Goal: Task Accomplishment & Management: Manage account settings

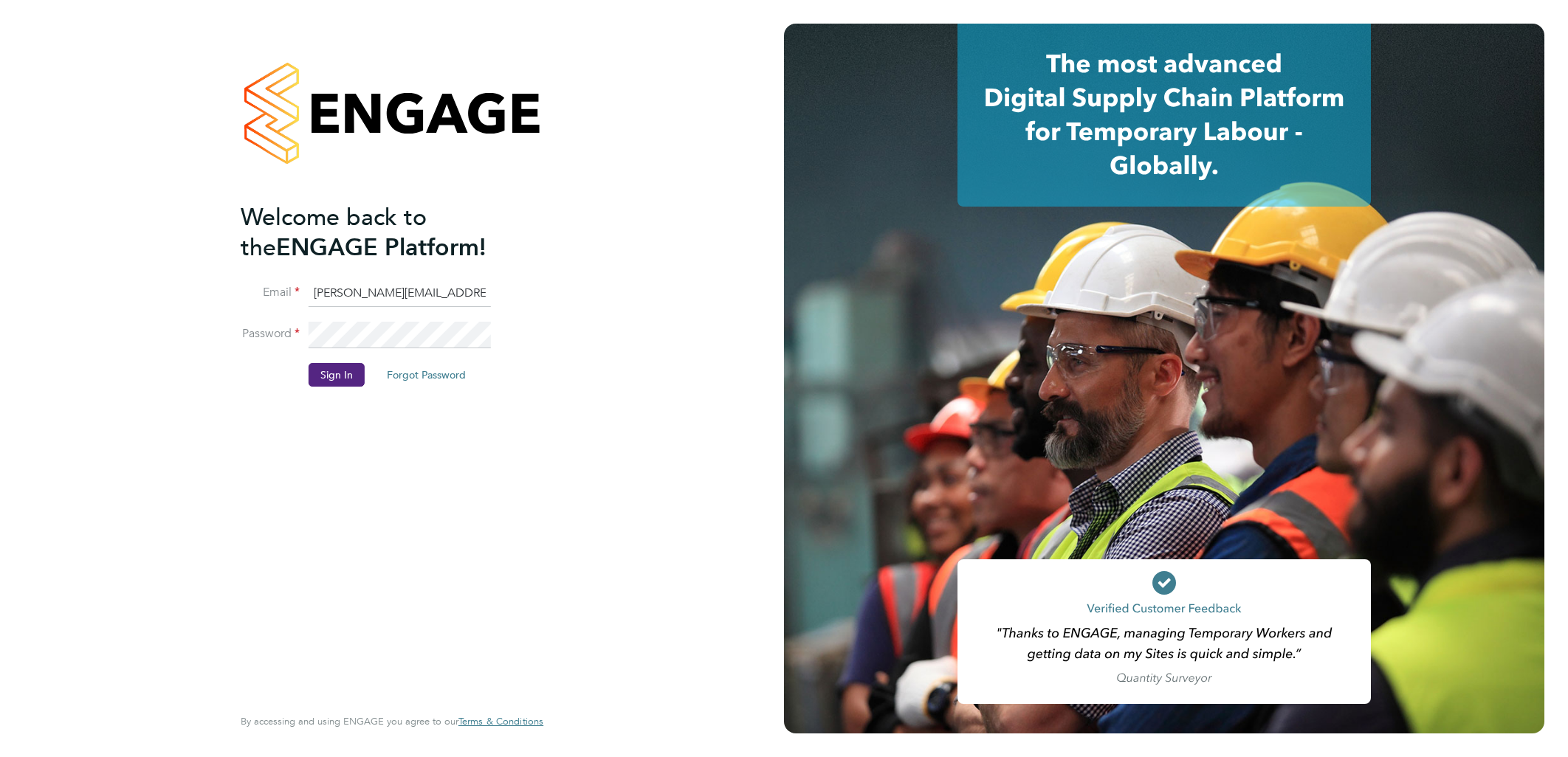
click at [358, 289] on input "[PERSON_NAME][EMAIL_ADDRESS][DOMAIN_NAME]" at bounding box center [400, 293] width 182 height 26
click at [370, 289] on input "[PERSON_NAME][EMAIL_ADDRESS][DOMAIN_NAME]" at bounding box center [400, 293] width 182 height 26
click at [320, 373] on button "Sign In" at bounding box center [337, 375] width 56 height 24
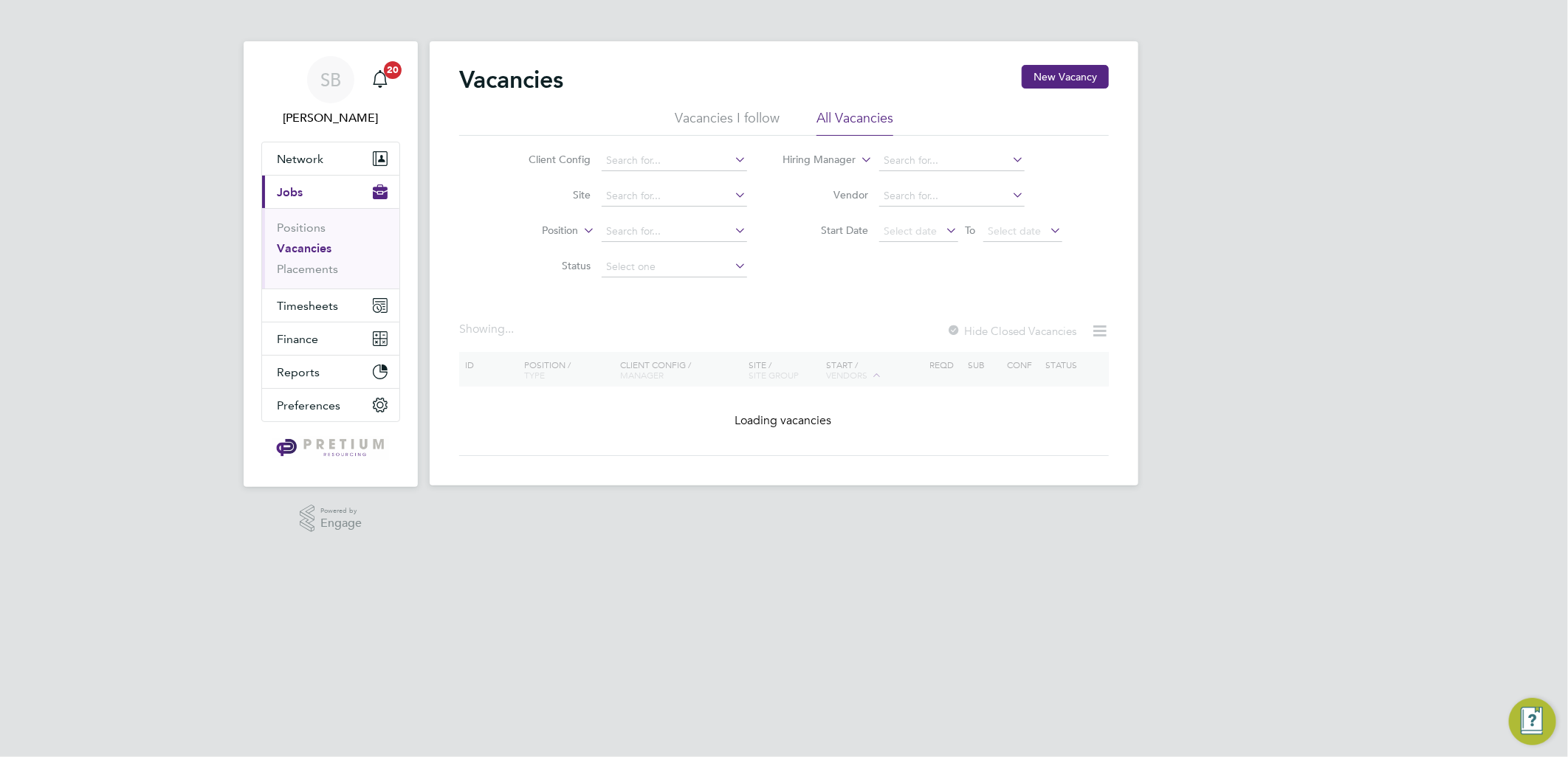
click at [334, 178] on button "Current page: Jobs" at bounding box center [331, 192] width 138 height 33
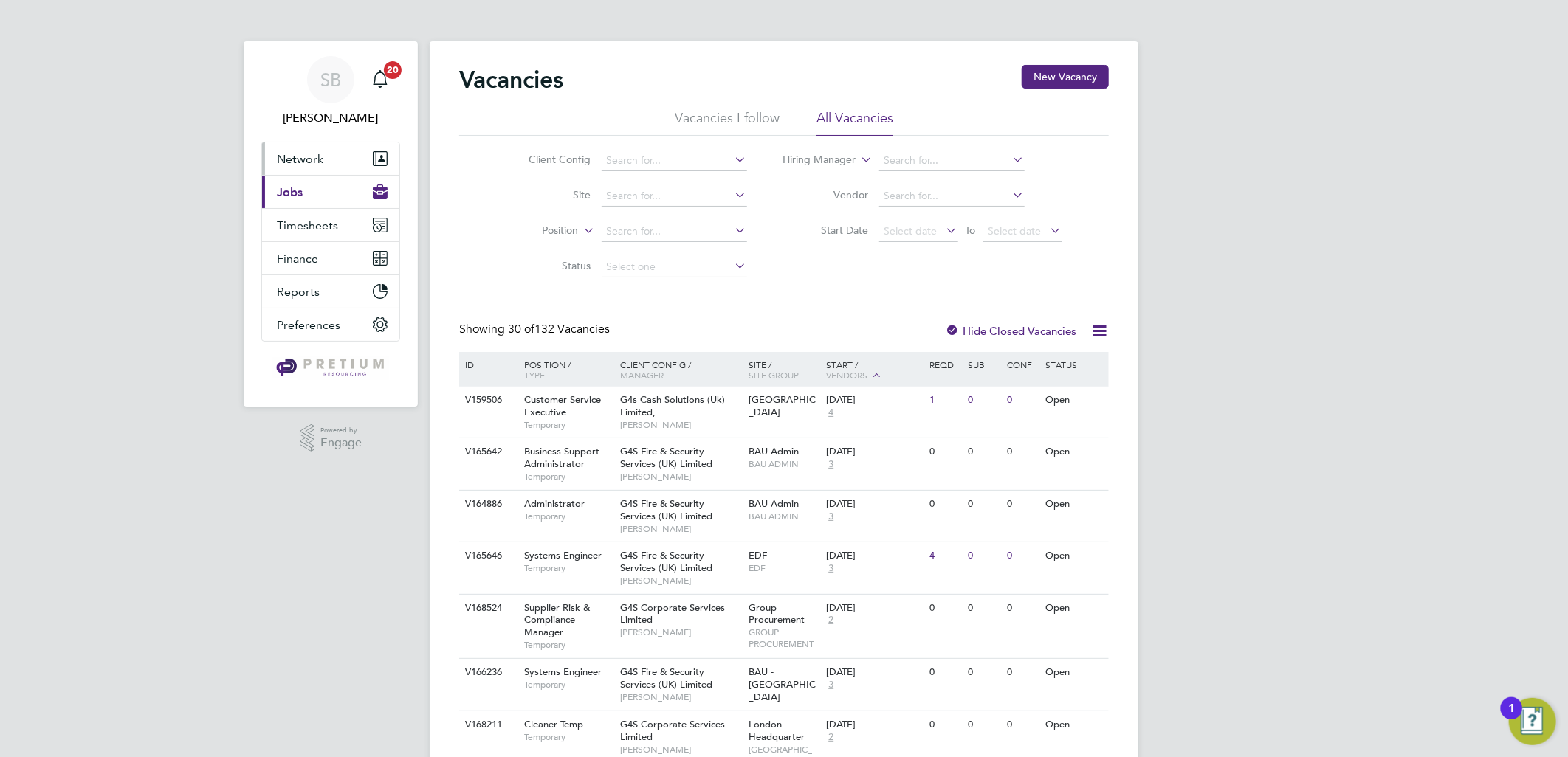
click at [329, 161] on button "Network" at bounding box center [331, 158] width 138 height 33
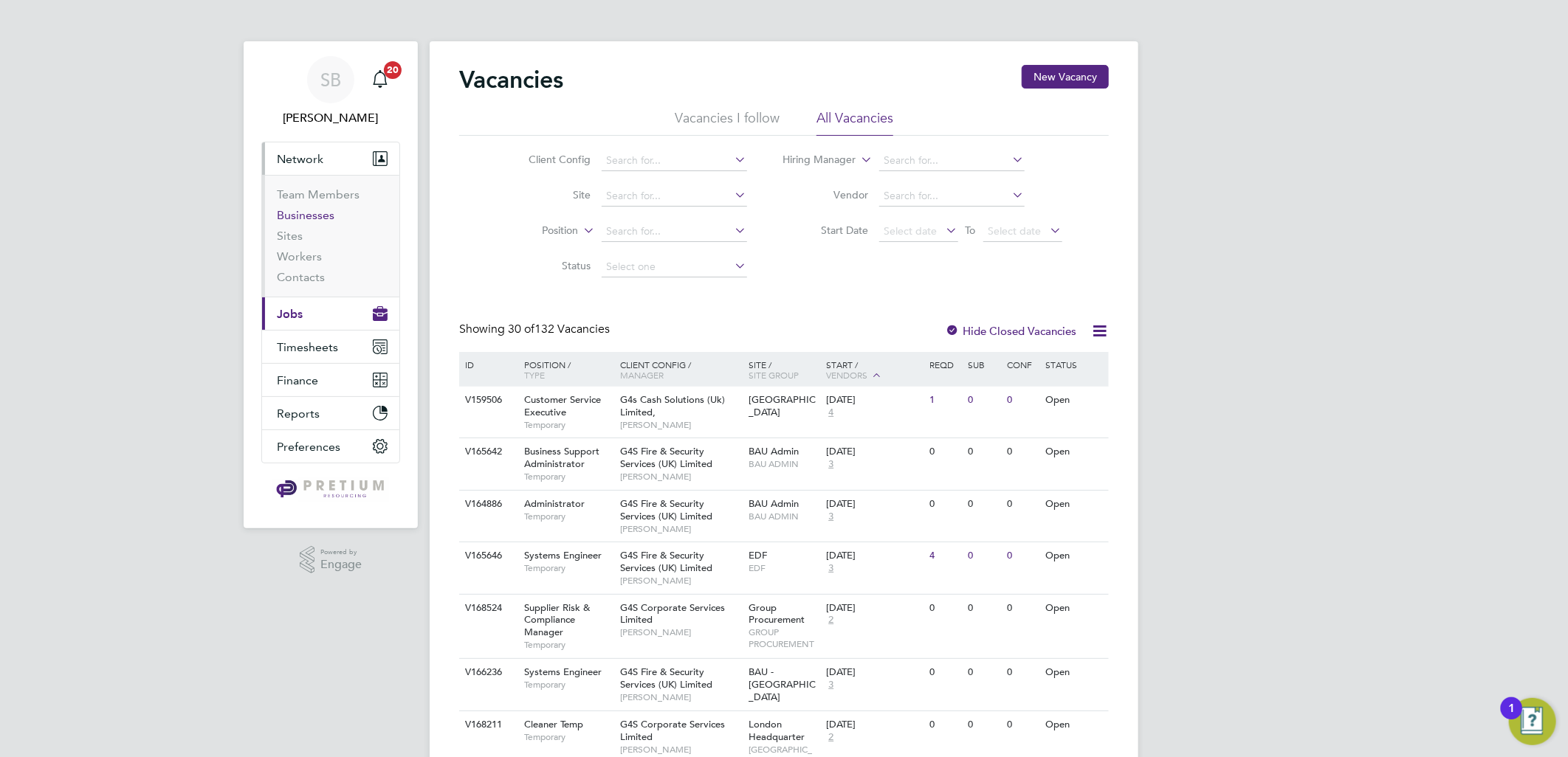
drag, startPoint x: 322, startPoint y: 213, endPoint x: 417, endPoint y: 204, distance: 95.4
click at [322, 213] on link "Businesses" at bounding box center [305, 215] width 58 height 14
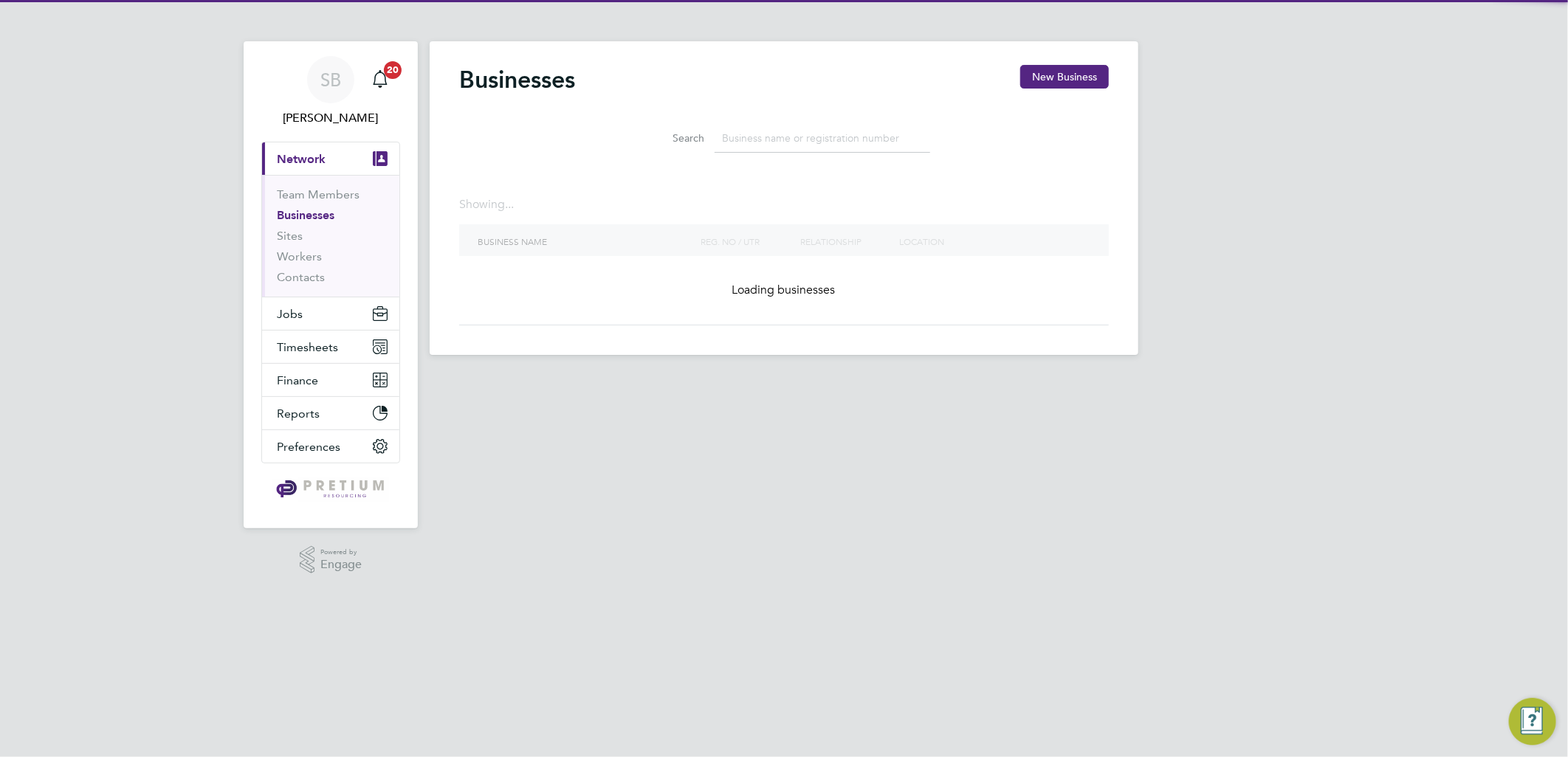
click at [763, 143] on input at bounding box center [823, 138] width 216 height 29
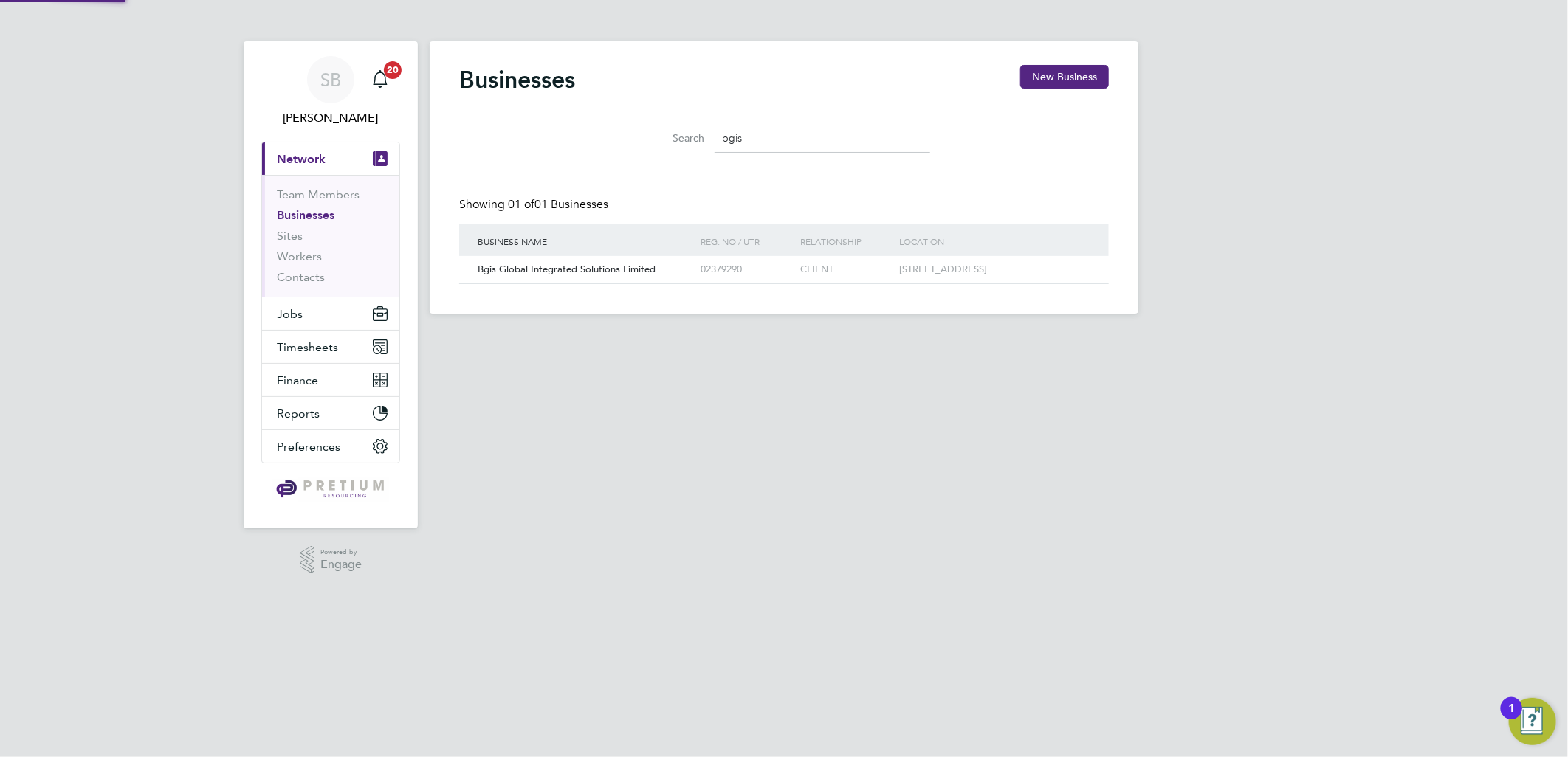
scroll to position [27, 224]
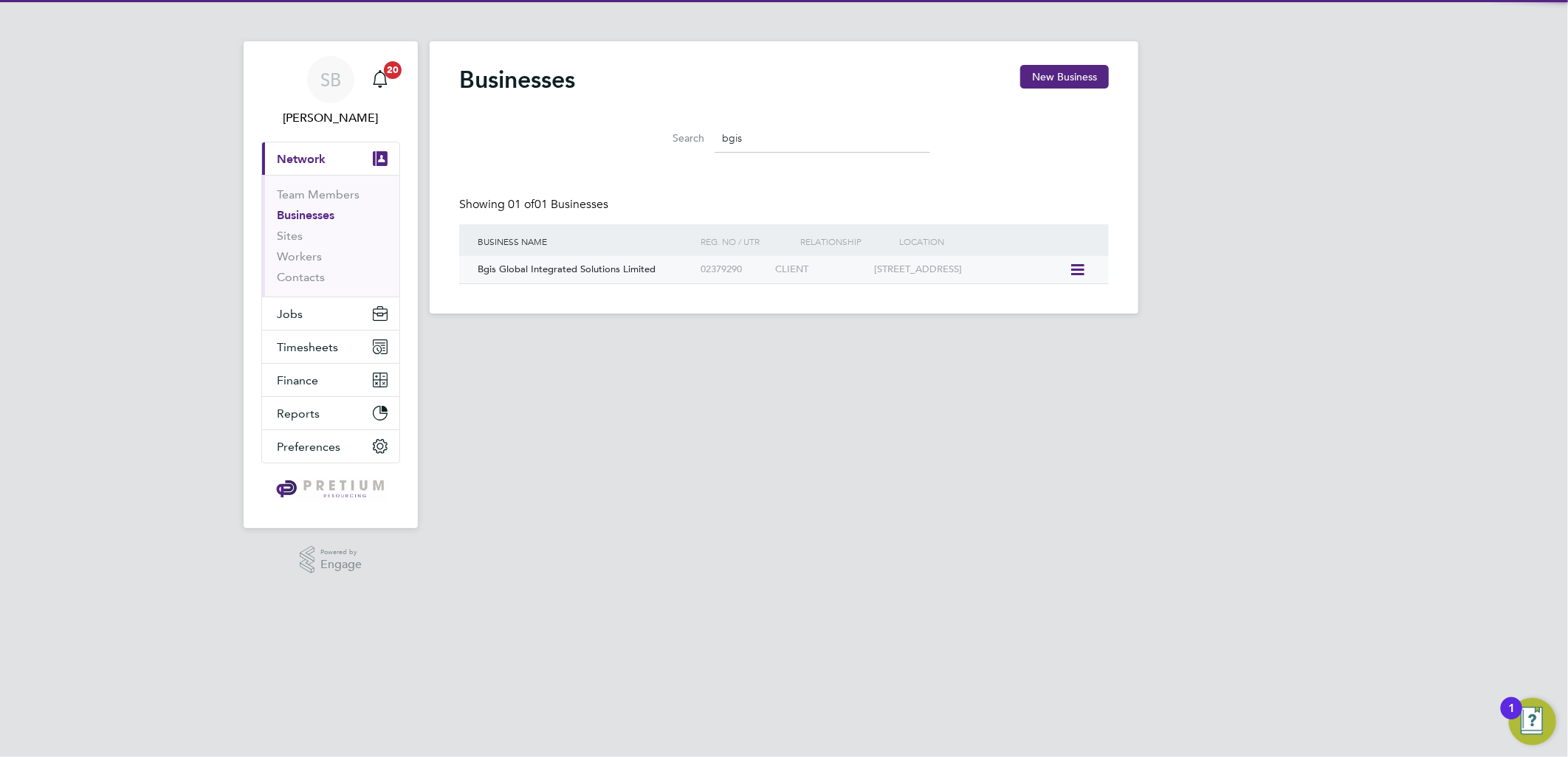
type input "bgis"
click at [591, 267] on span "Bgis Global Integrated Solutions Limited" at bounding box center [566, 269] width 178 height 13
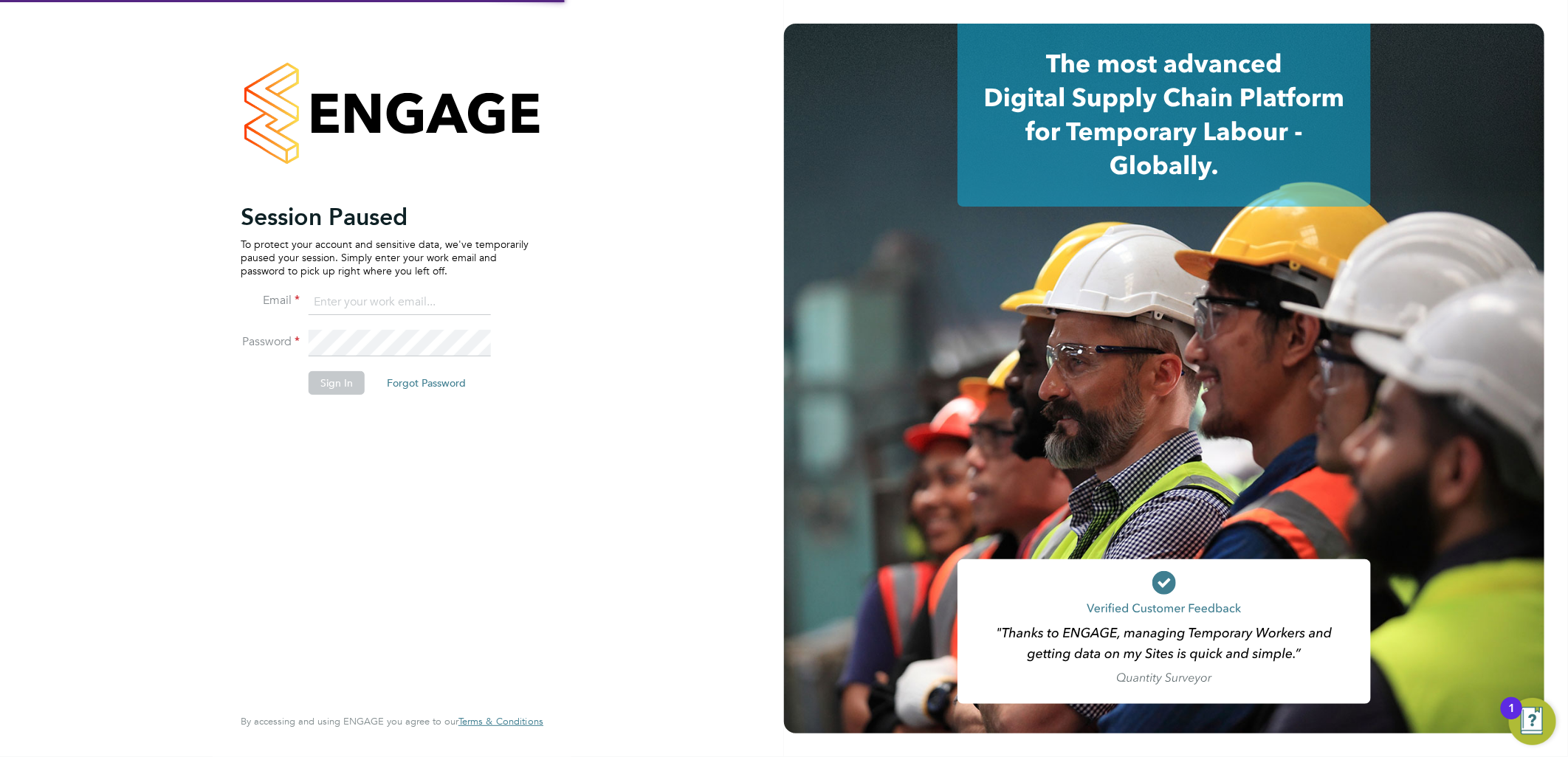
type input "[PERSON_NAME][EMAIL_ADDRESS][DOMAIN_NAME]"
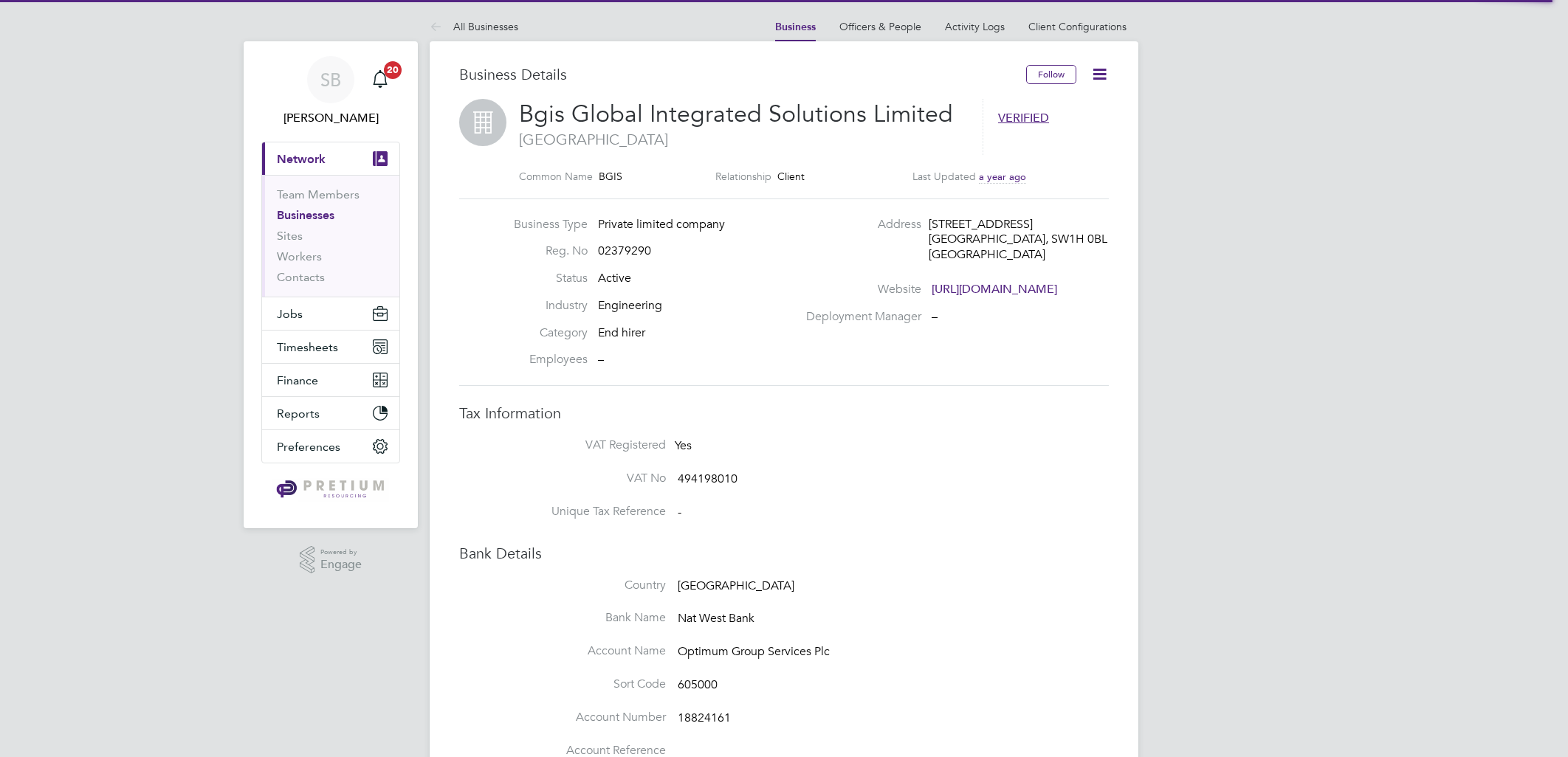
click at [1082, 27] on link "Client Configurations" at bounding box center [1077, 26] width 98 height 14
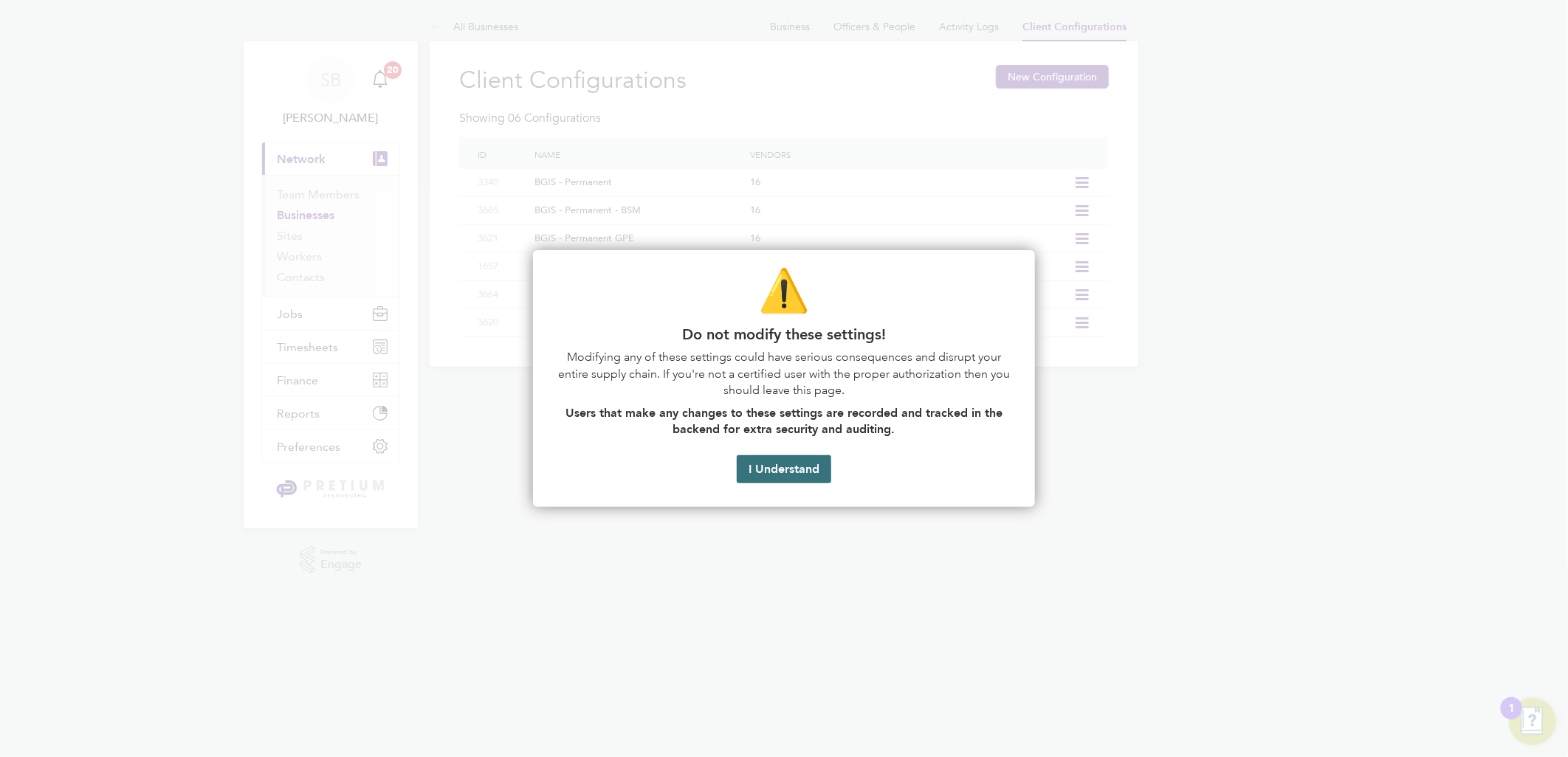
click at [764, 478] on button "I Understand" at bounding box center [784, 469] width 94 height 28
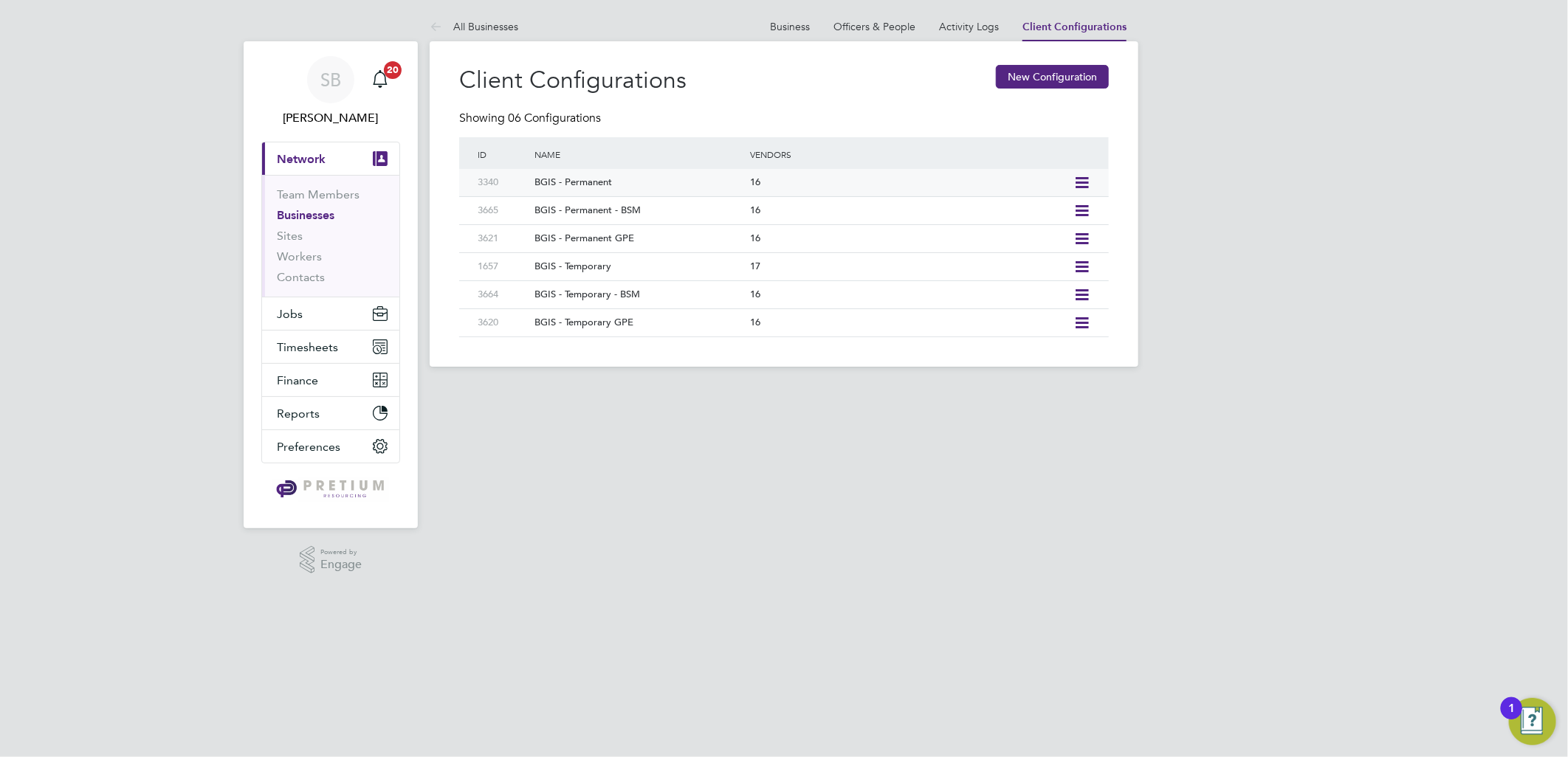
click at [1075, 183] on icon at bounding box center [1081, 183] width 18 height 12
click at [1013, 254] on li "Edit Vacancy Approvers" at bounding box center [1014, 257] width 147 height 21
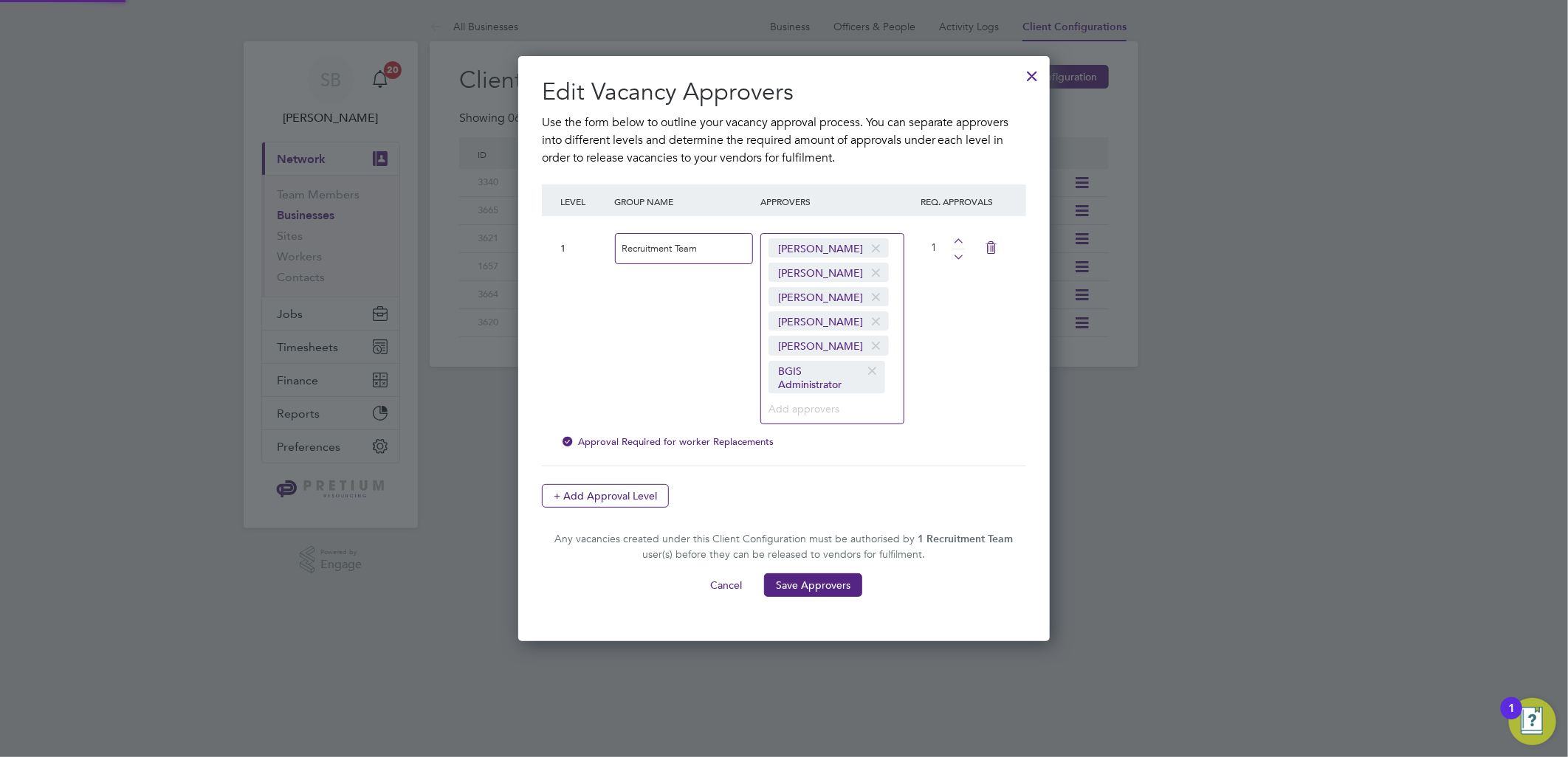
scroll to position [586, 533]
click at [798, 400] on input at bounding box center [827, 408] width 117 height 19
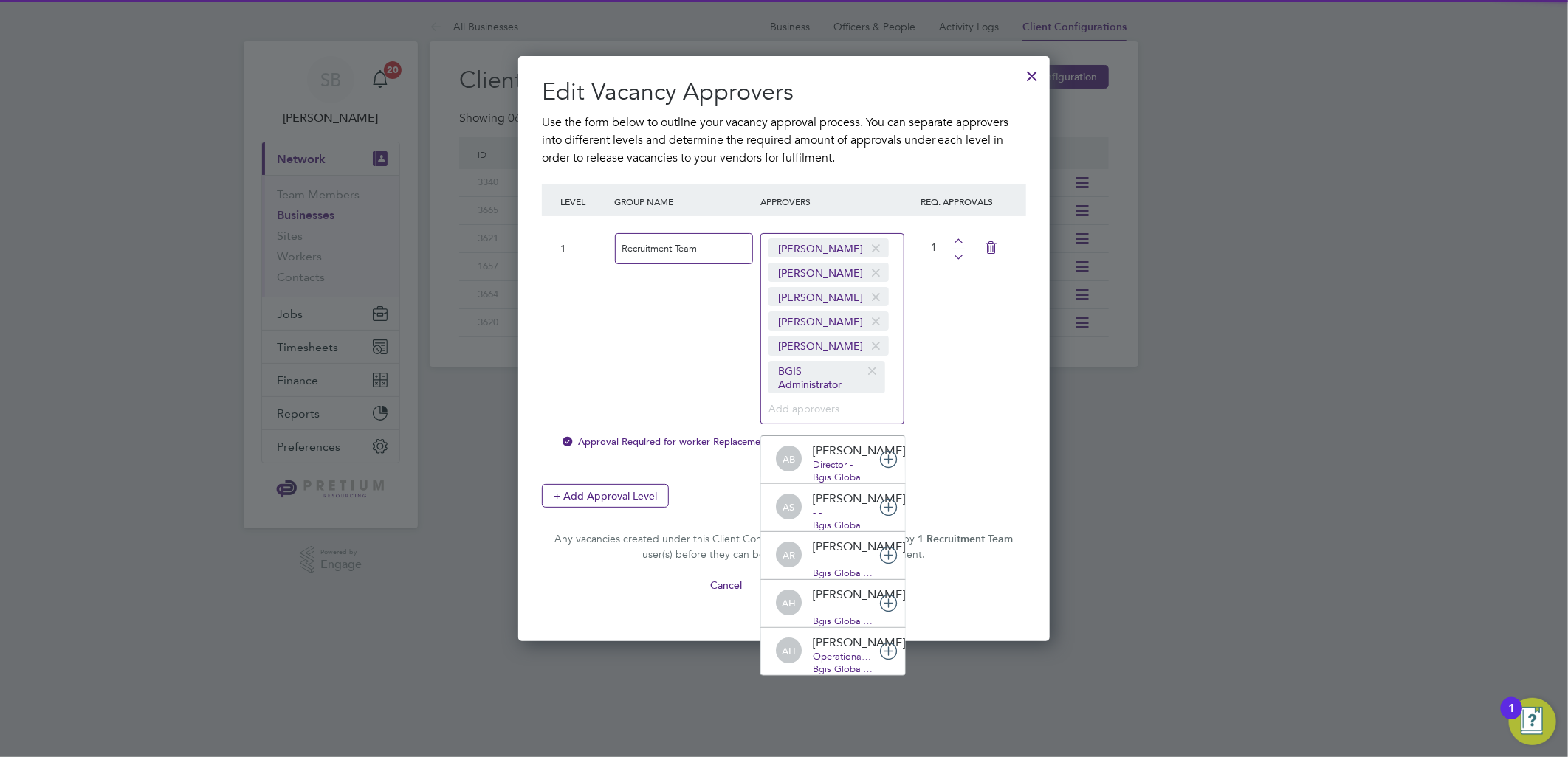
scroll to position [15, 86]
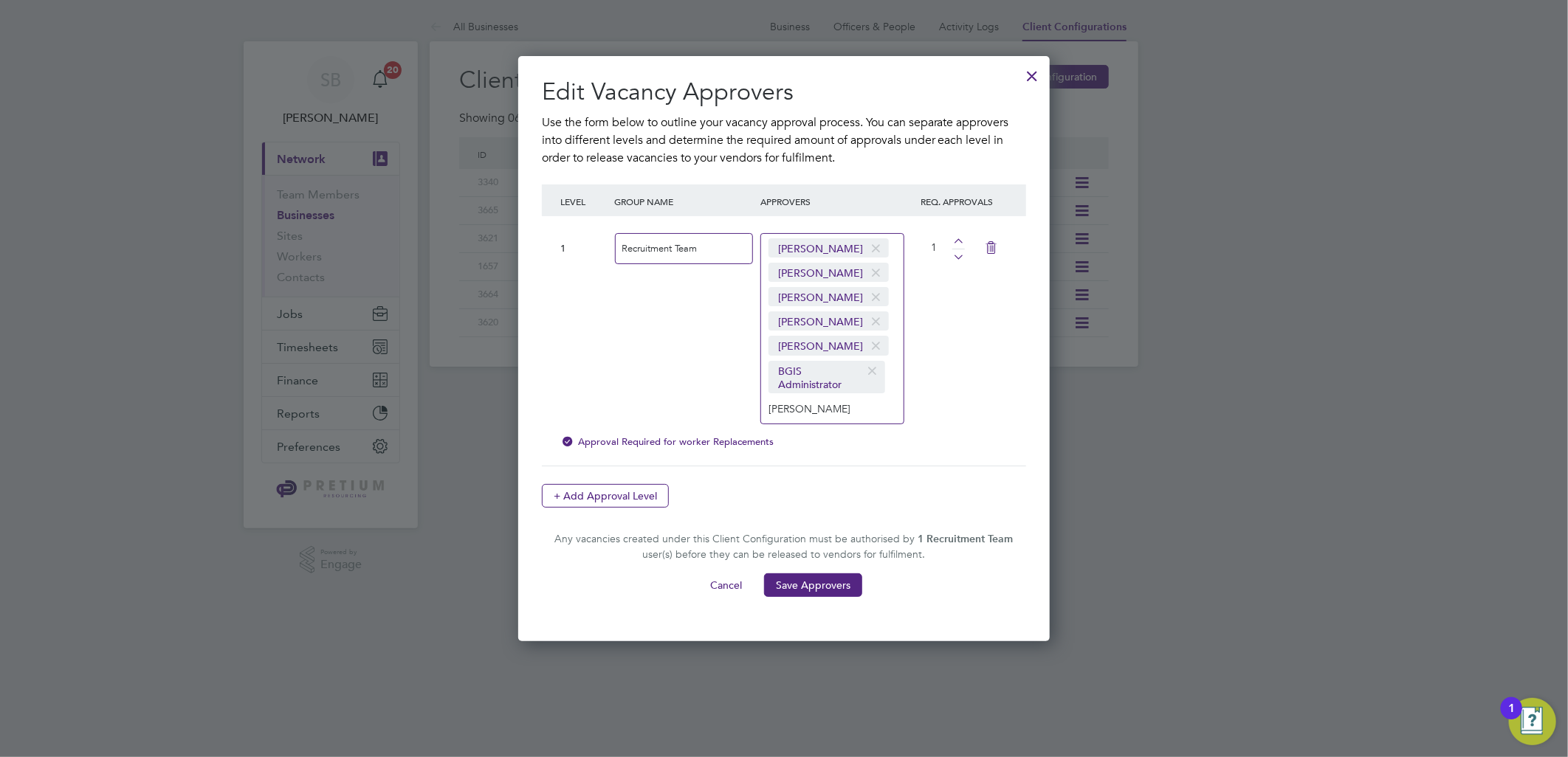
type input "joe"
click at [1036, 77] on div at bounding box center [1032, 72] width 26 height 26
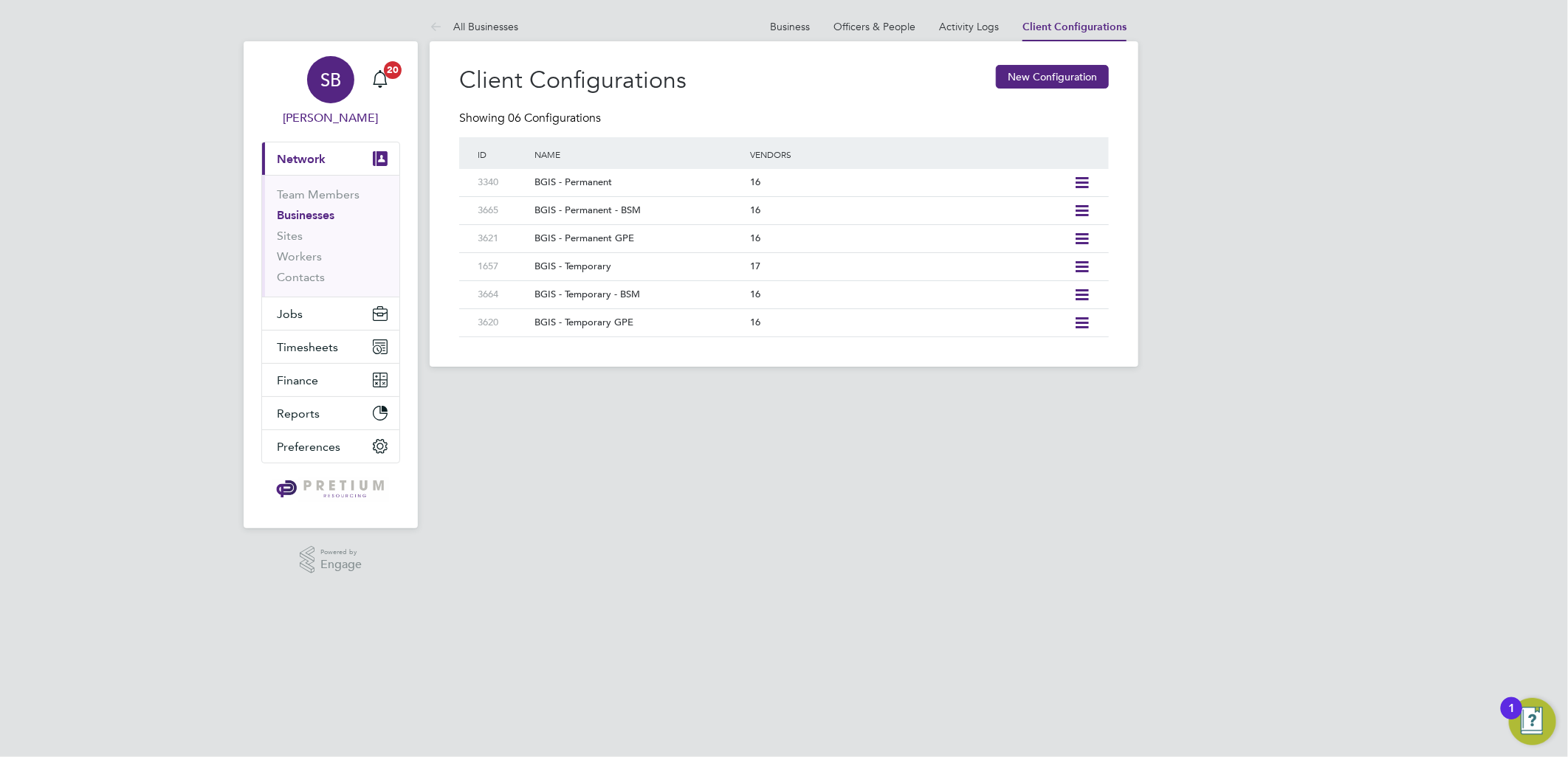
click at [328, 62] on div "SB" at bounding box center [330, 79] width 47 height 47
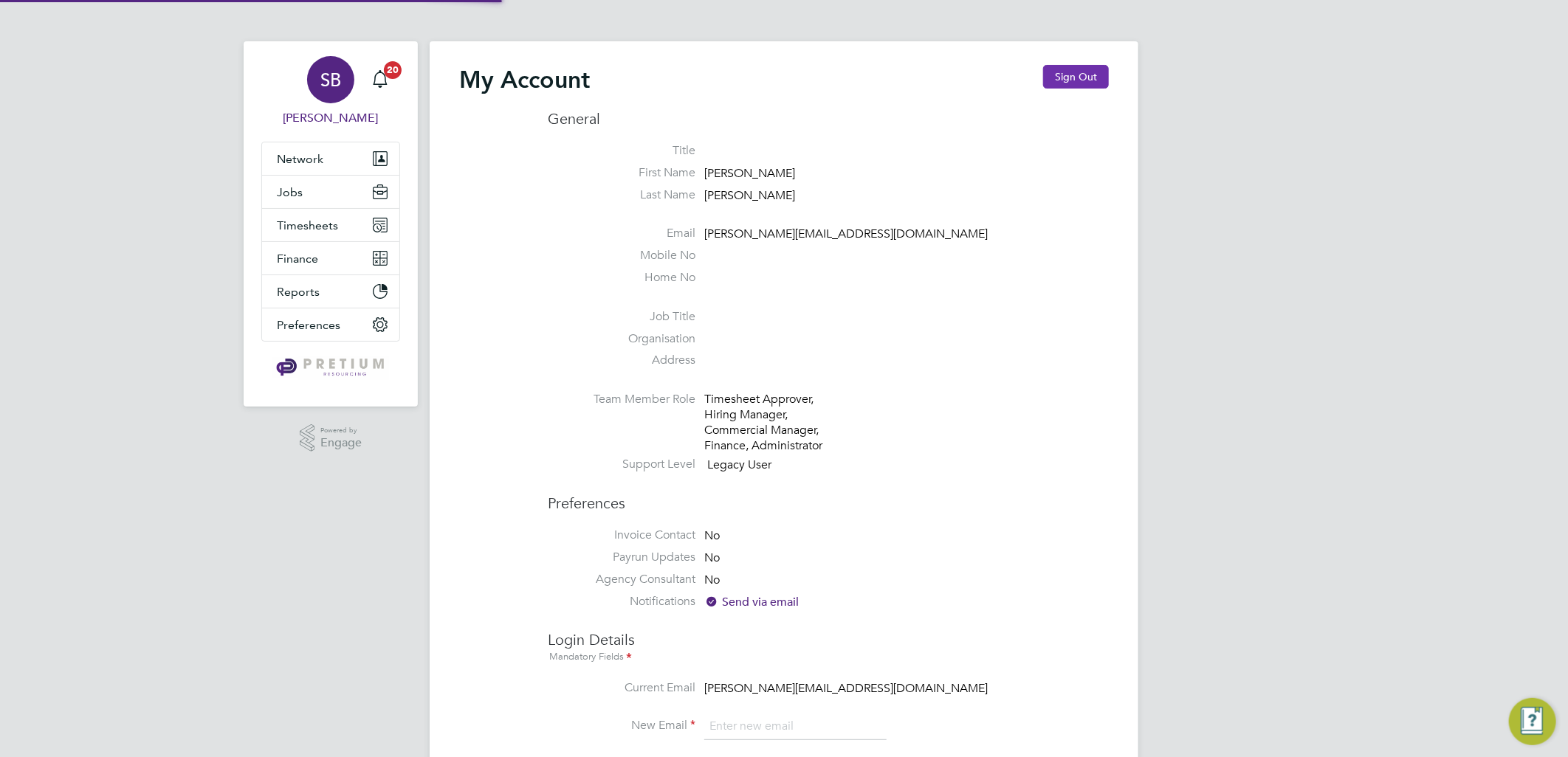
click at [1067, 77] on button "Sign Out" at bounding box center [1075, 77] width 66 height 24
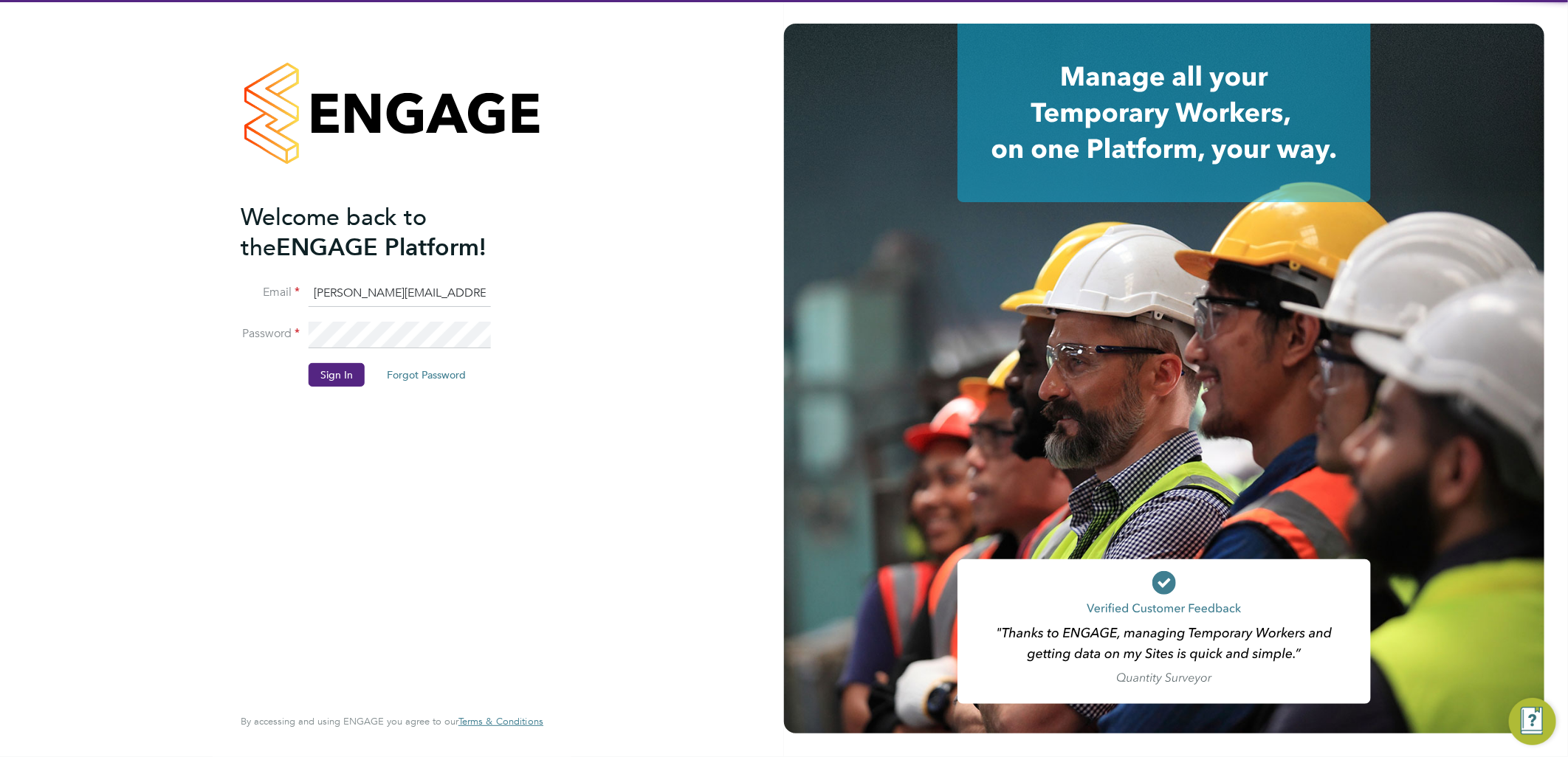
click at [392, 285] on input "sasha.baird@pretiumresourcing.co.uk" at bounding box center [400, 293] width 182 height 26
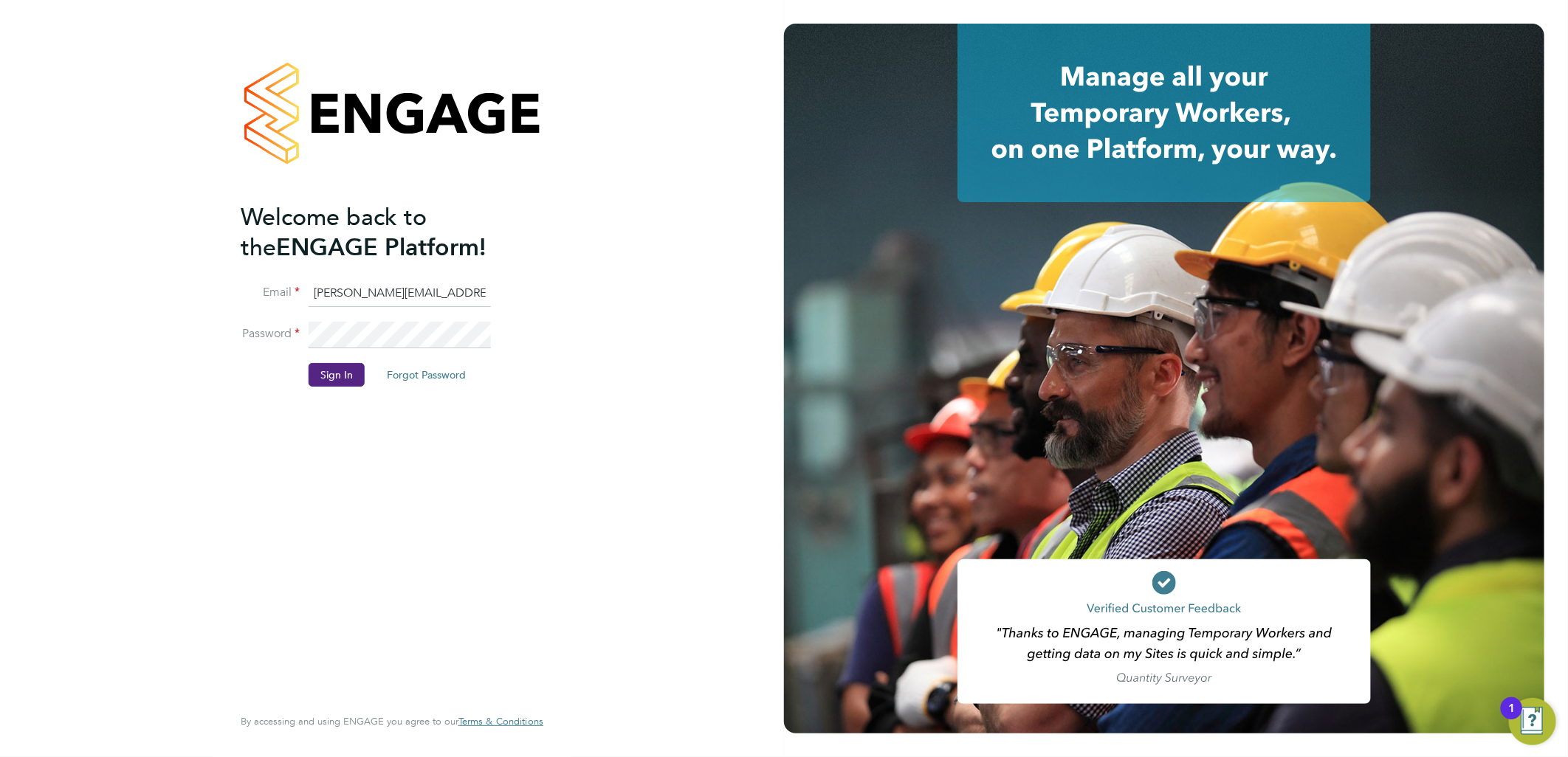
drag, startPoint x: 369, startPoint y: 292, endPoint x: 201, endPoint y: 261, distance: 170.8
click at [201, 261] on div "Welcome back to the ENGAGE Platform! Email sasha.baird@pretiumresourcing.co.uk …" at bounding box center [392, 378] width 784 height 757
type input "bgis@pretiumresourcing.co.uk"
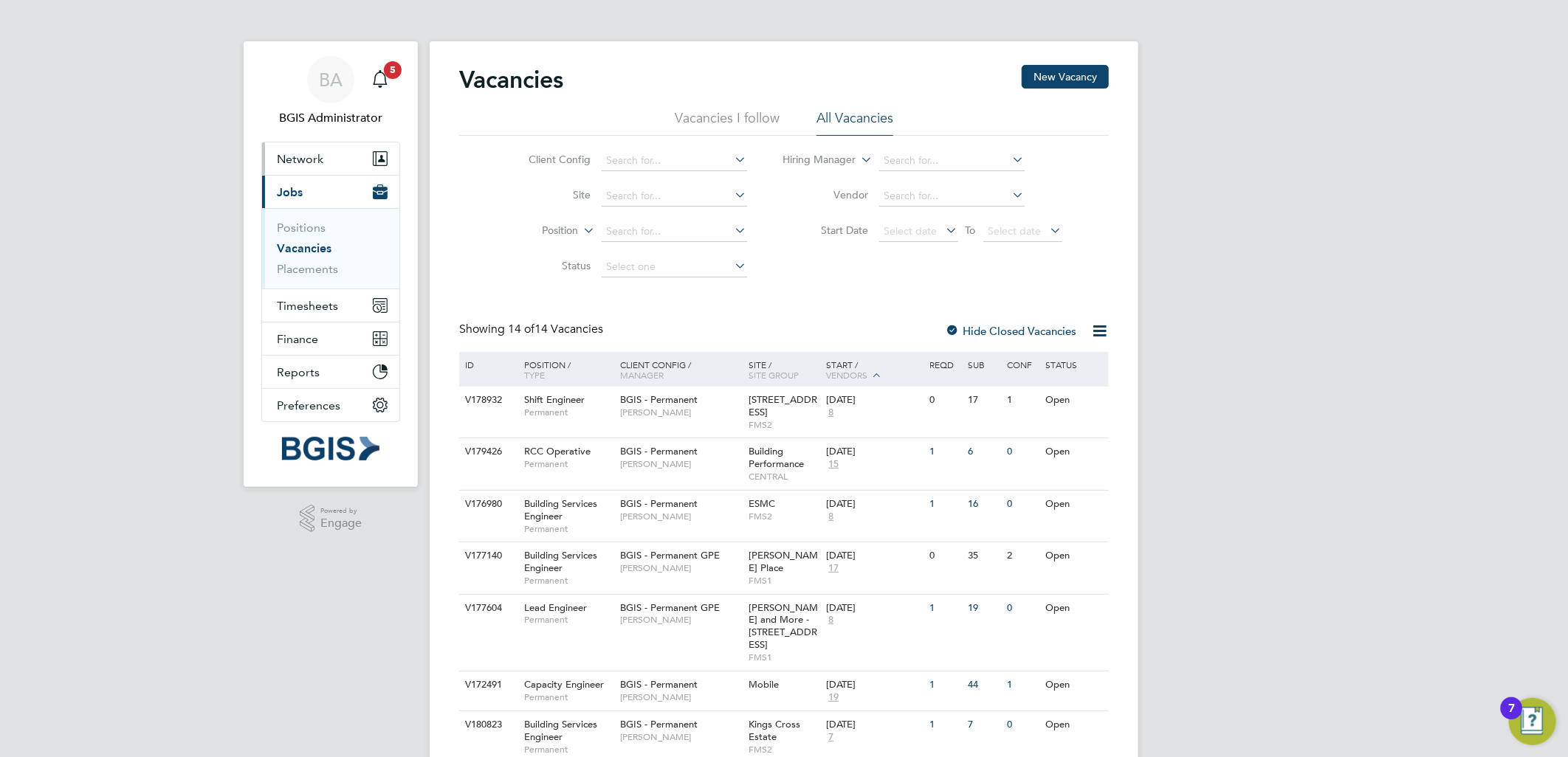
click at [326, 173] on button "Network" at bounding box center [331, 158] width 138 height 33
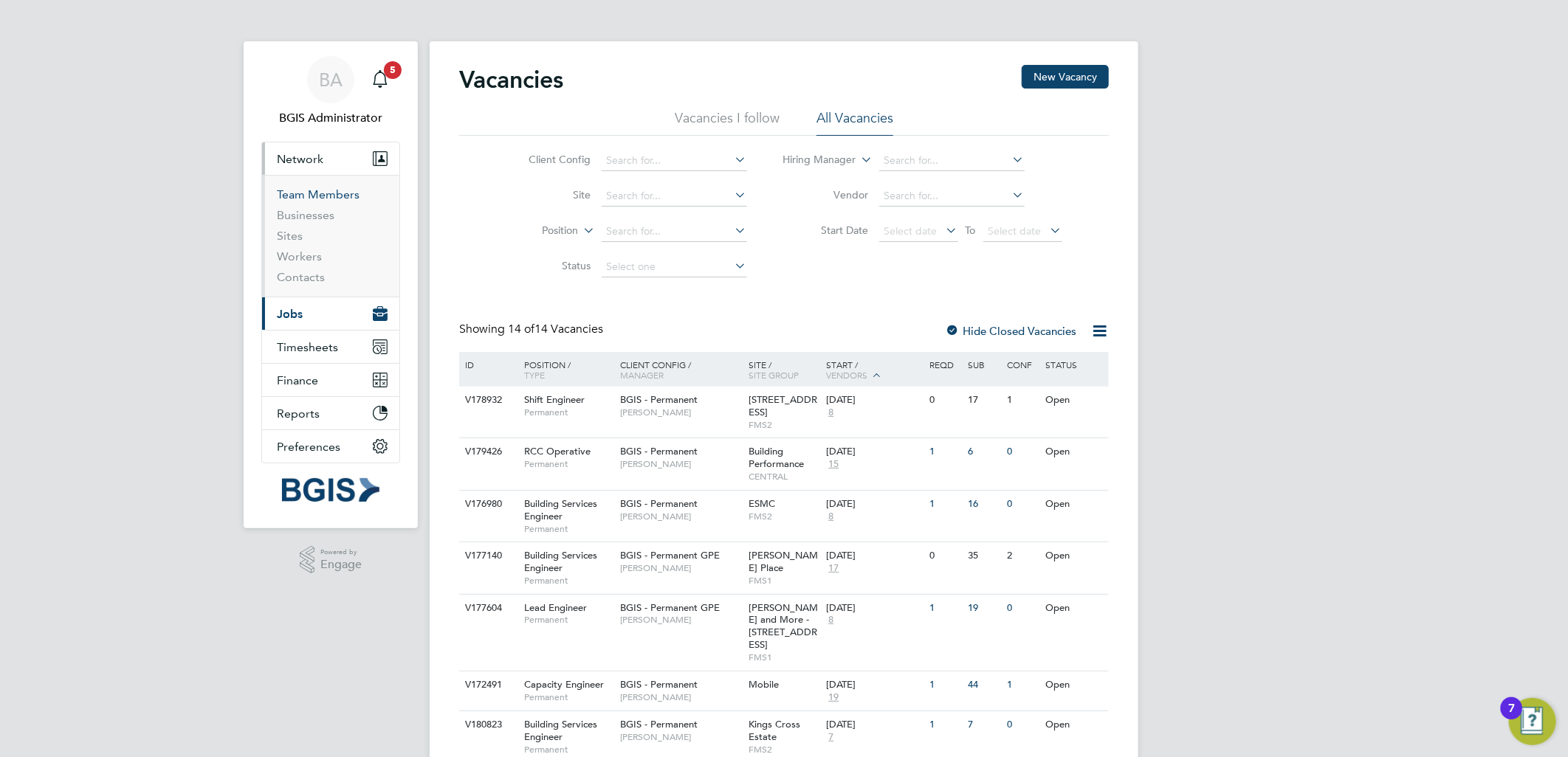
click at [312, 201] on link "Team Members" at bounding box center [317, 194] width 82 height 14
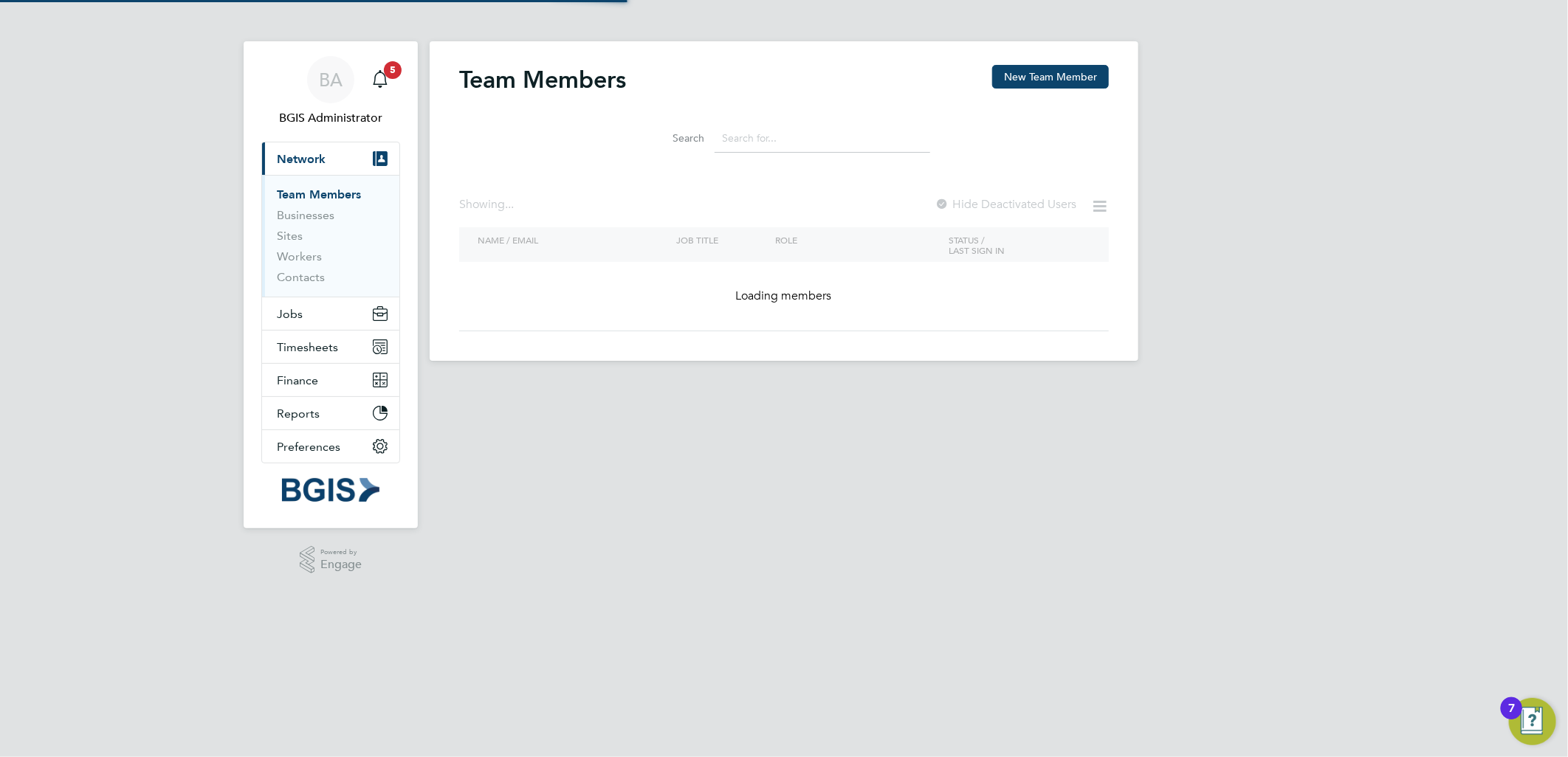
click at [858, 141] on input at bounding box center [823, 138] width 216 height 29
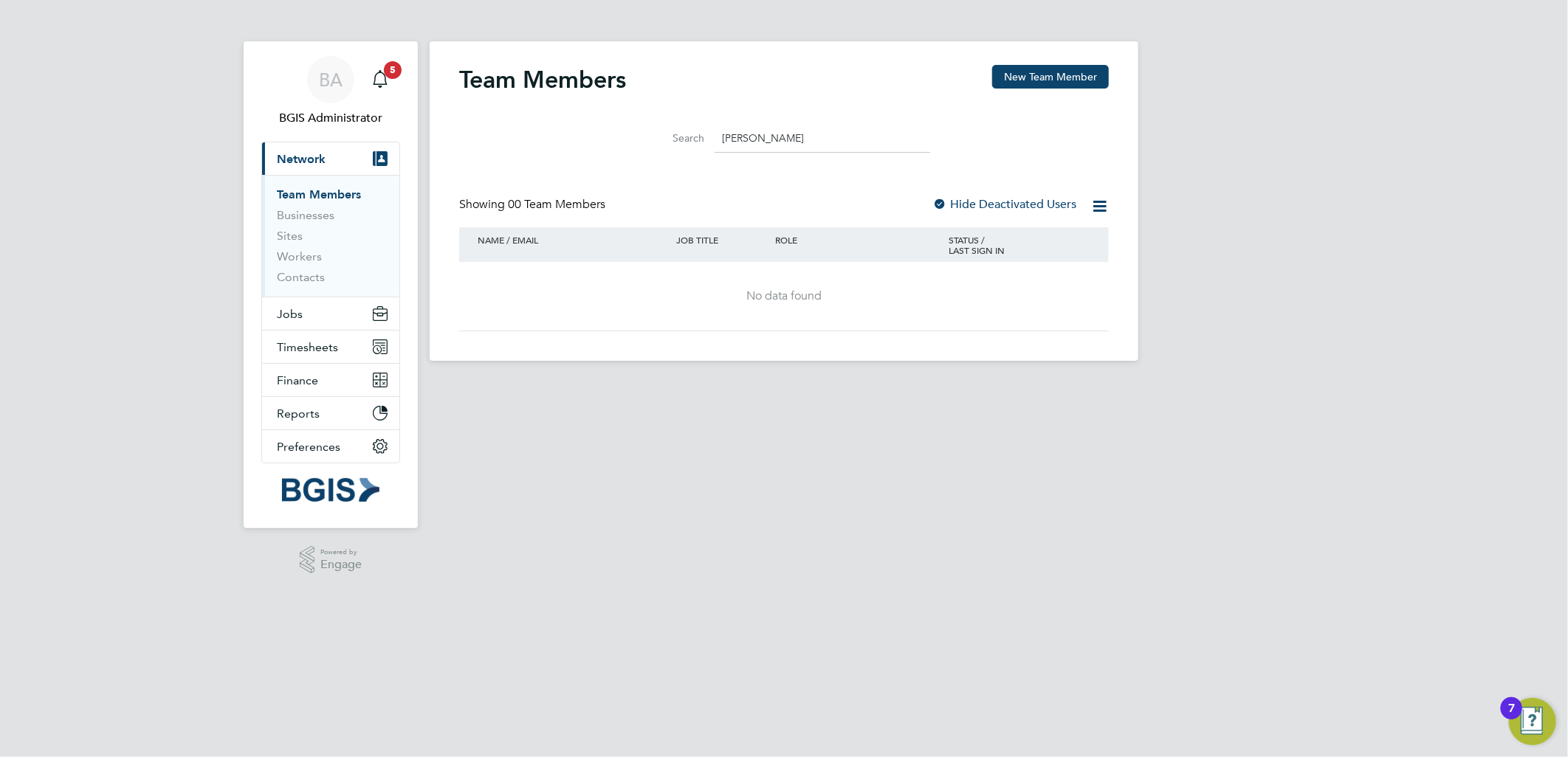
type input "joe"
click at [943, 207] on div at bounding box center [940, 205] width 14 height 14
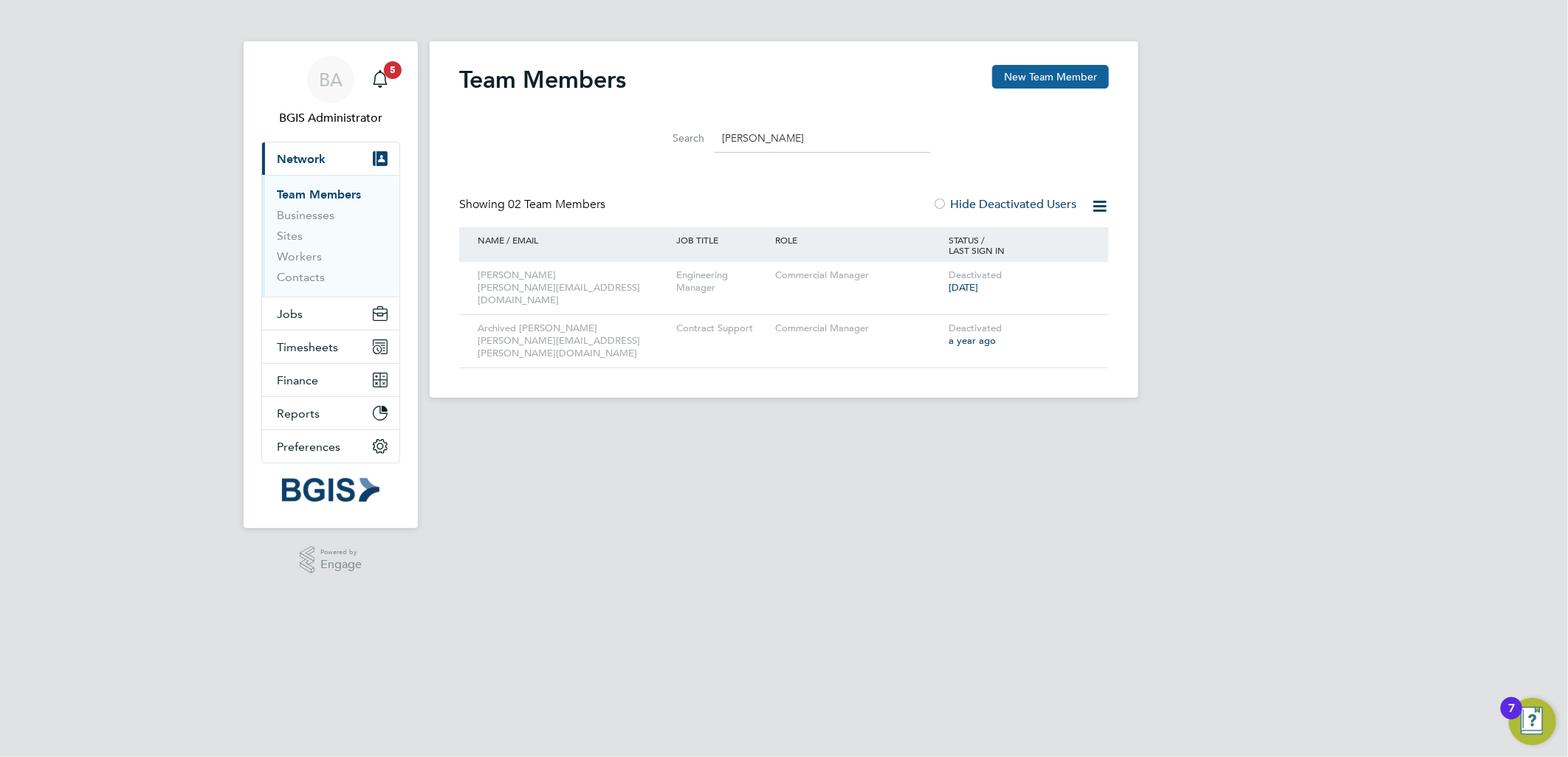
click at [1020, 79] on button "New Team Member" at bounding box center [1051, 77] width 117 height 24
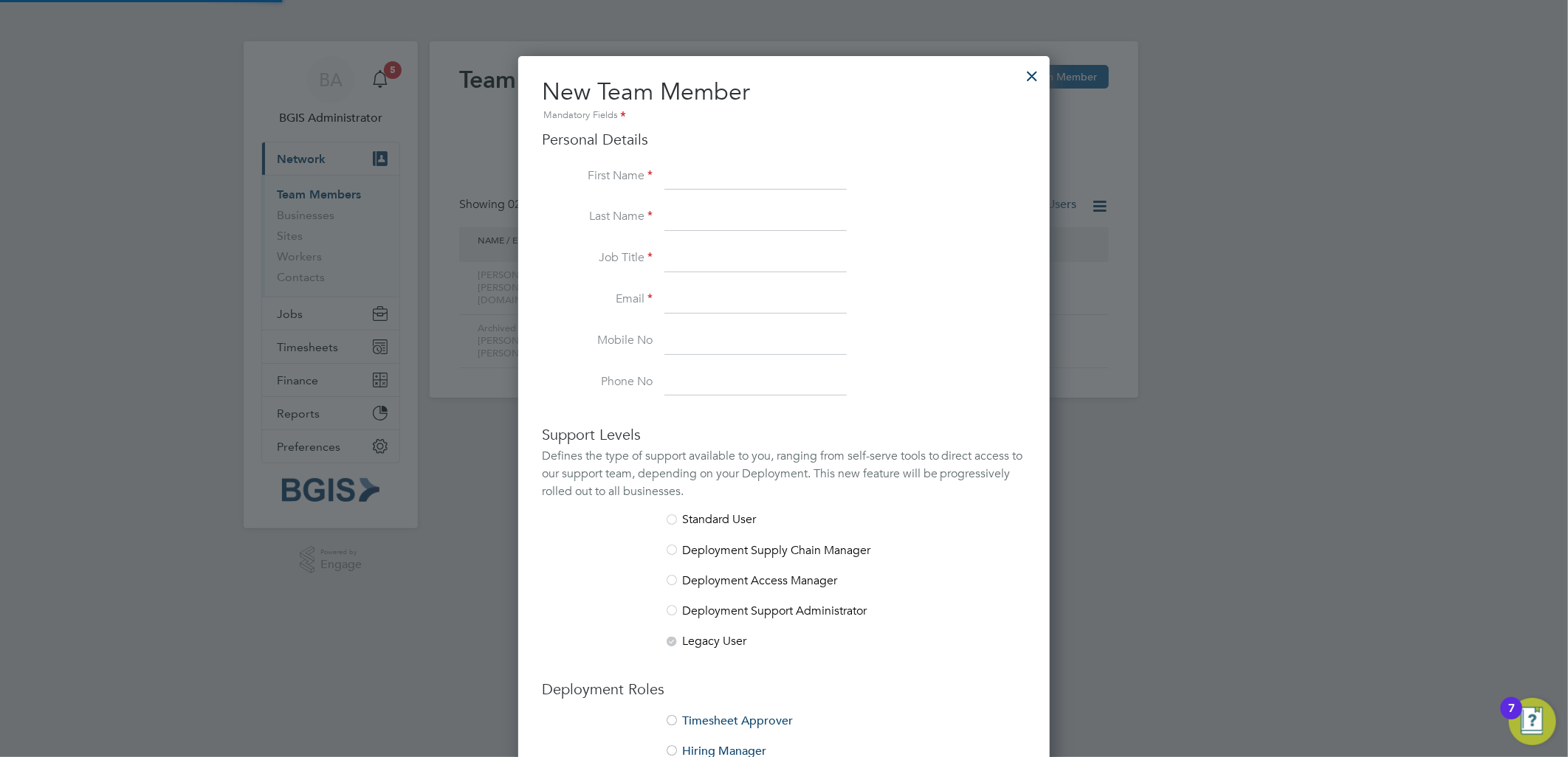
scroll to position [906, 533]
click at [744, 181] on input at bounding box center [756, 177] width 182 height 26
type input "Joe"
type input "Casey"
click at [687, 295] on input at bounding box center [756, 300] width 182 height 26
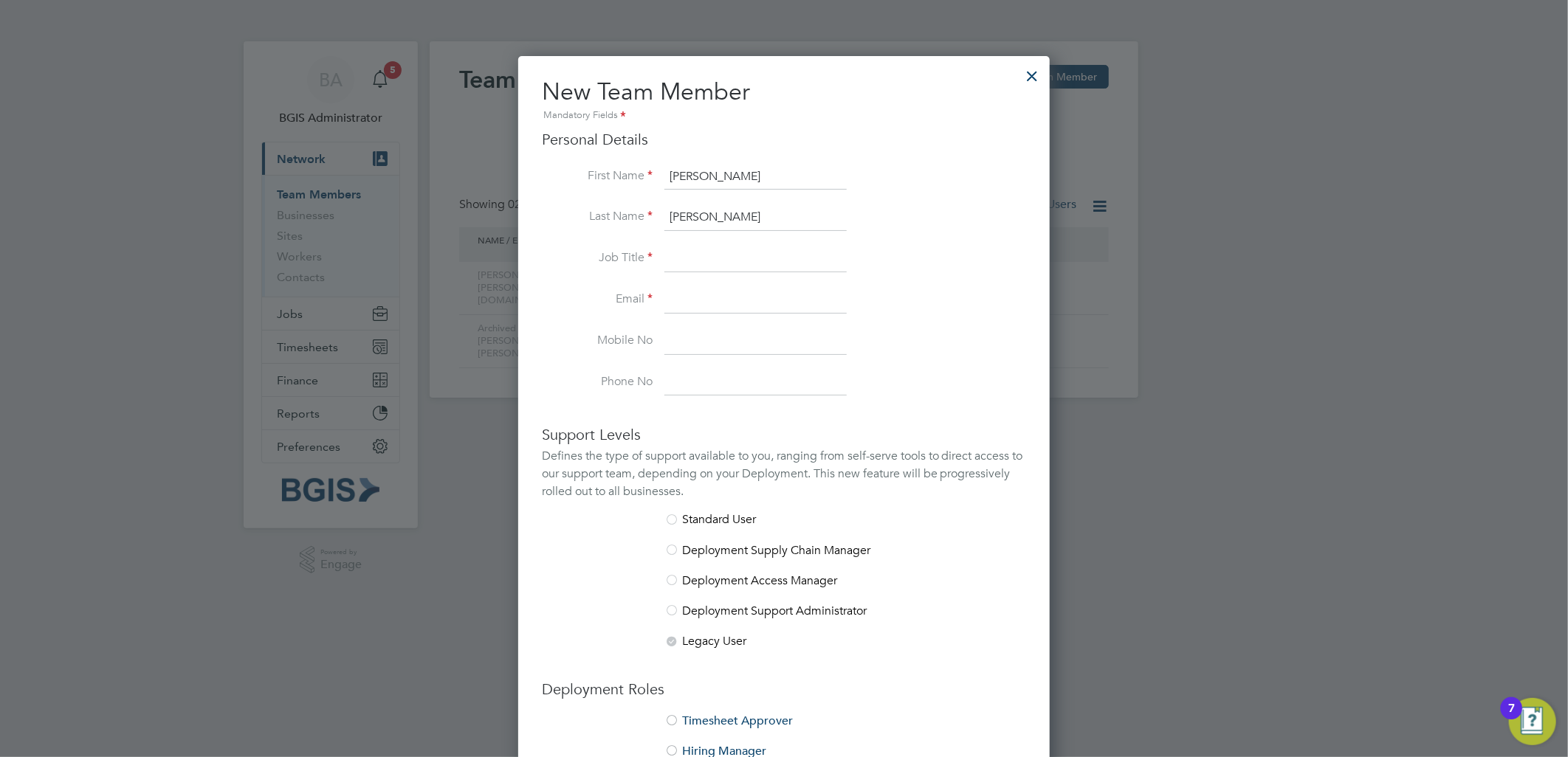
paste input "joe.casey@bgis.com"
type input "joe.casey@bgis.com"
click at [690, 258] on input at bounding box center [756, 258] width 182 height 26
click at [699, 253] on input at bounding box center [756, 258] width 182 height 26
paste input "Talent Acquisition Specialist"
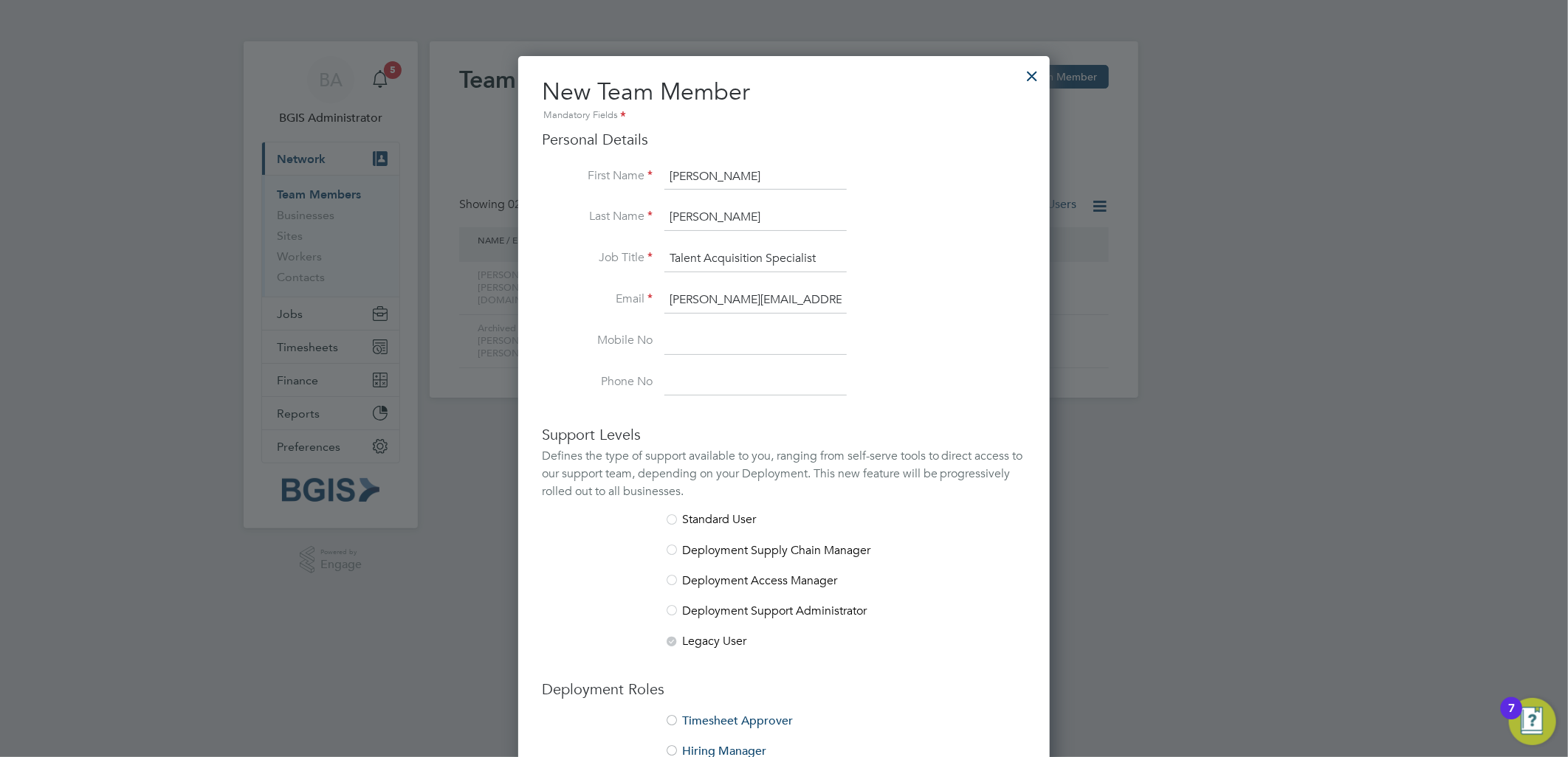
click at [665, 254] on input "Talent Acquisition Specialist" at bounding box center [756, 258] width 182 height 26
type input "Talent Acquisition Specialist"
click at [852, 229] on li "Last Name Casey" at bounding box center [784, 225] width 485 height 42
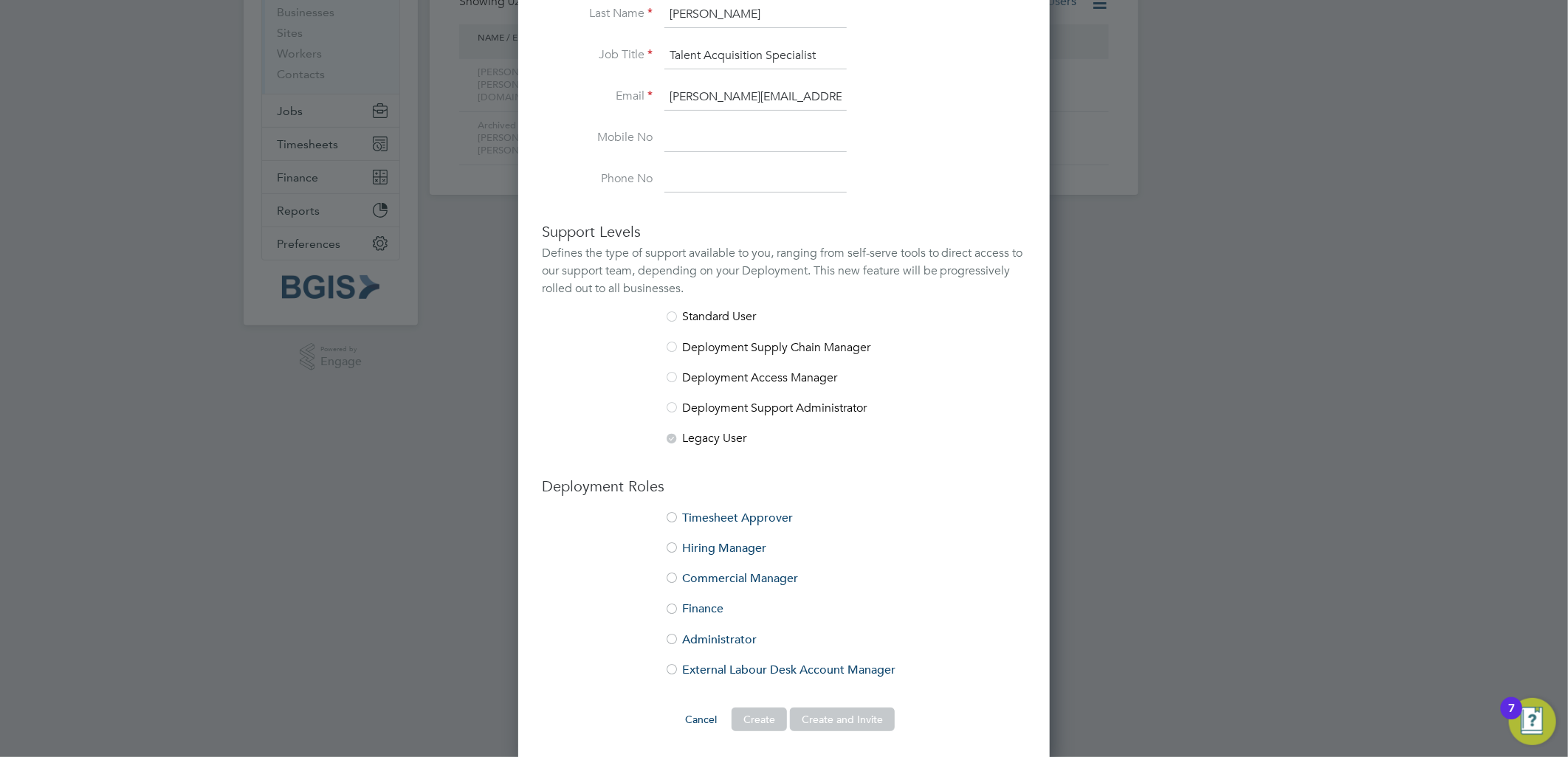
click at [731, 576] on li "Commercial Manager" at bounding box center [784, 587] width 485 height 30
click at [871, 719] on button "Create and Invite" at bounding box center [842, 719] width 105 height 24
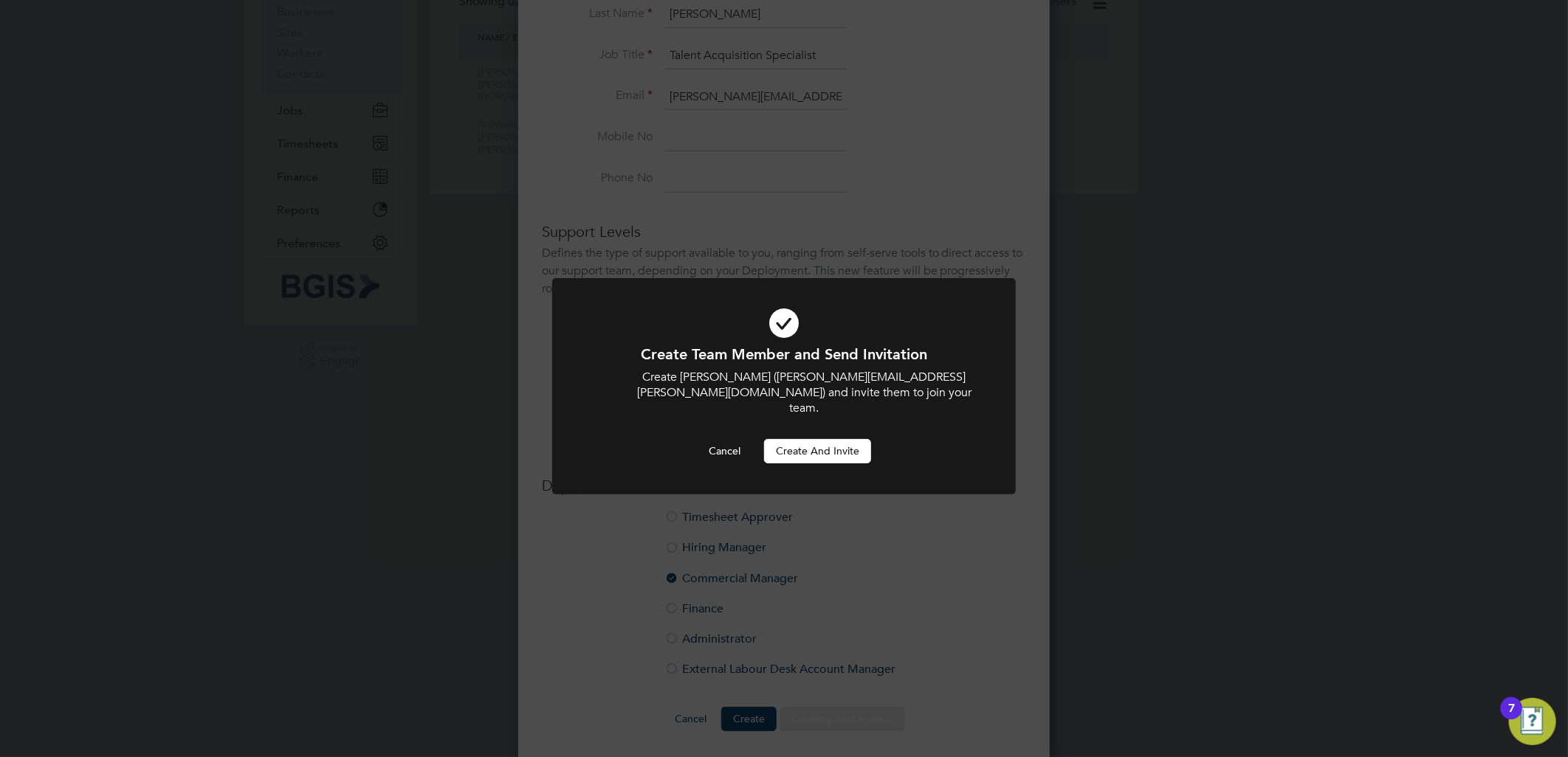
scroll to position [0, 0]
click at [851, 439] on button "Create and invite" at bounding box center [817, 451] width 107 height 24
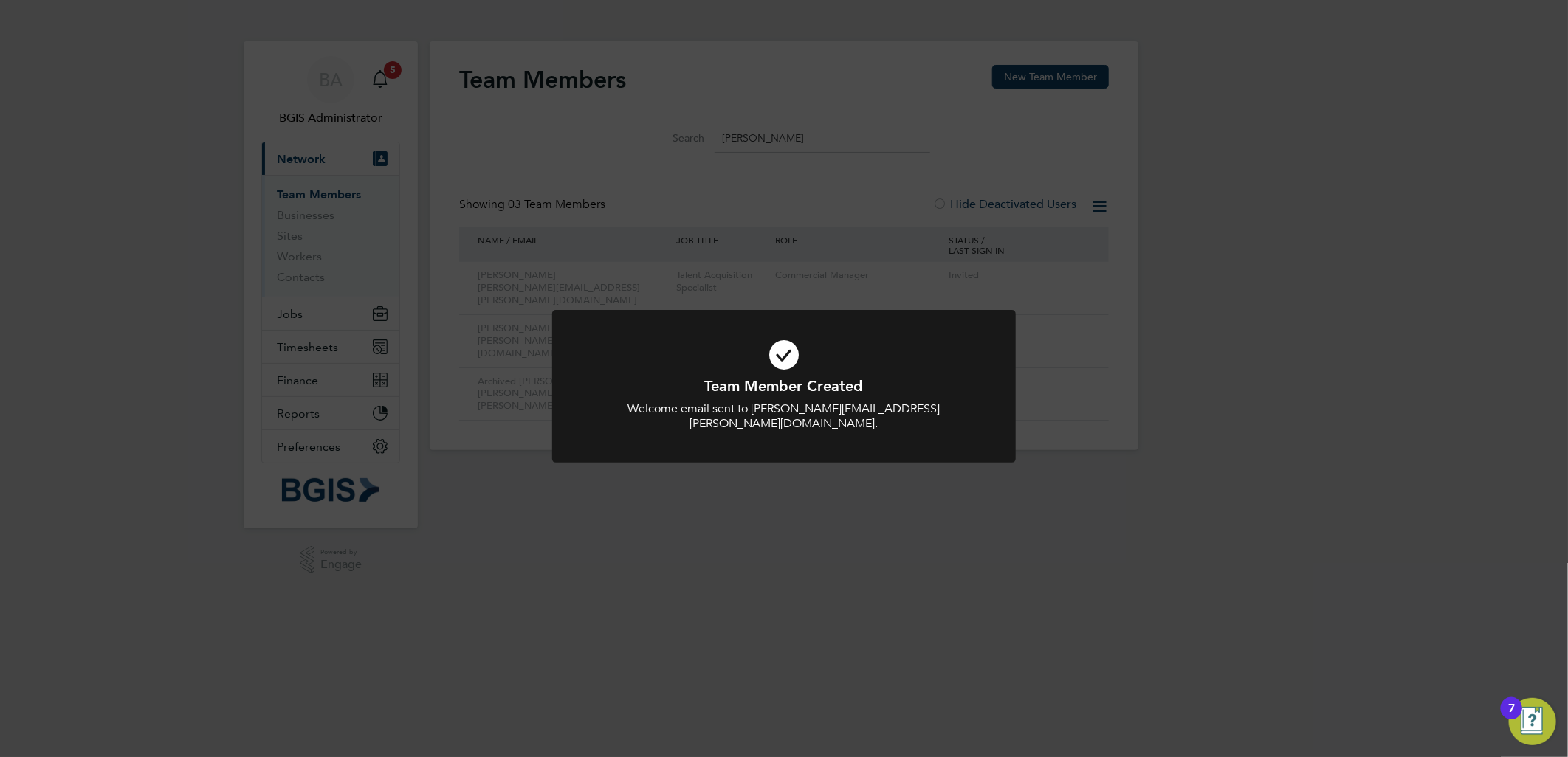
click at [1170, 389] on div "Team Member Created Welcome email sent to joe.casey@bgis.com. Cancel Okay" at bounding box center [784, 378] width 1568 height 757
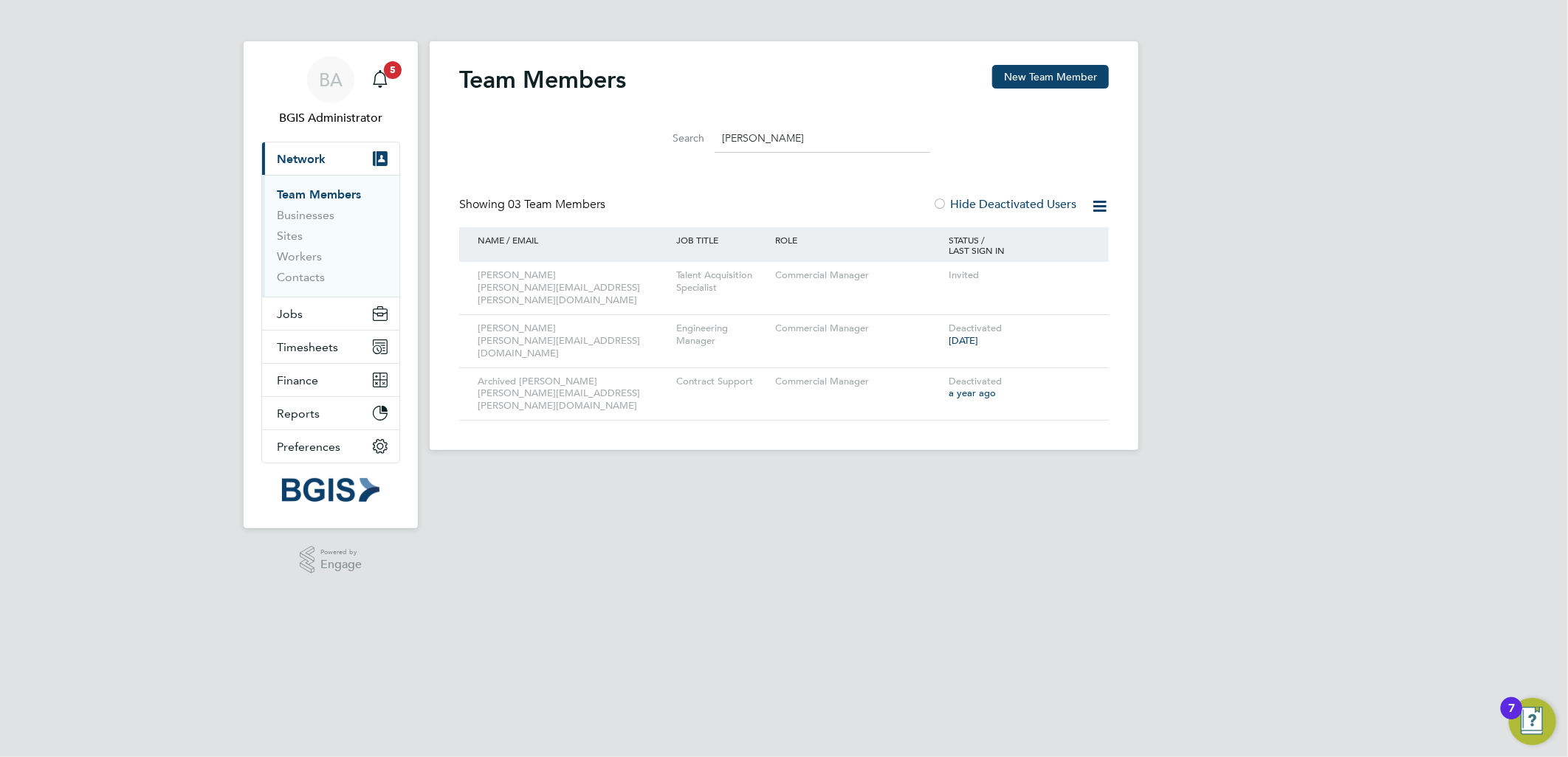
click at [798, 210] on div "Showing 03 Team Members Hide Deactivated Users" at bounding box center [784, 212] width 649 height 30
click at [345, 77] on div "BA" at bounding box center [330, 79] width 47 height 47
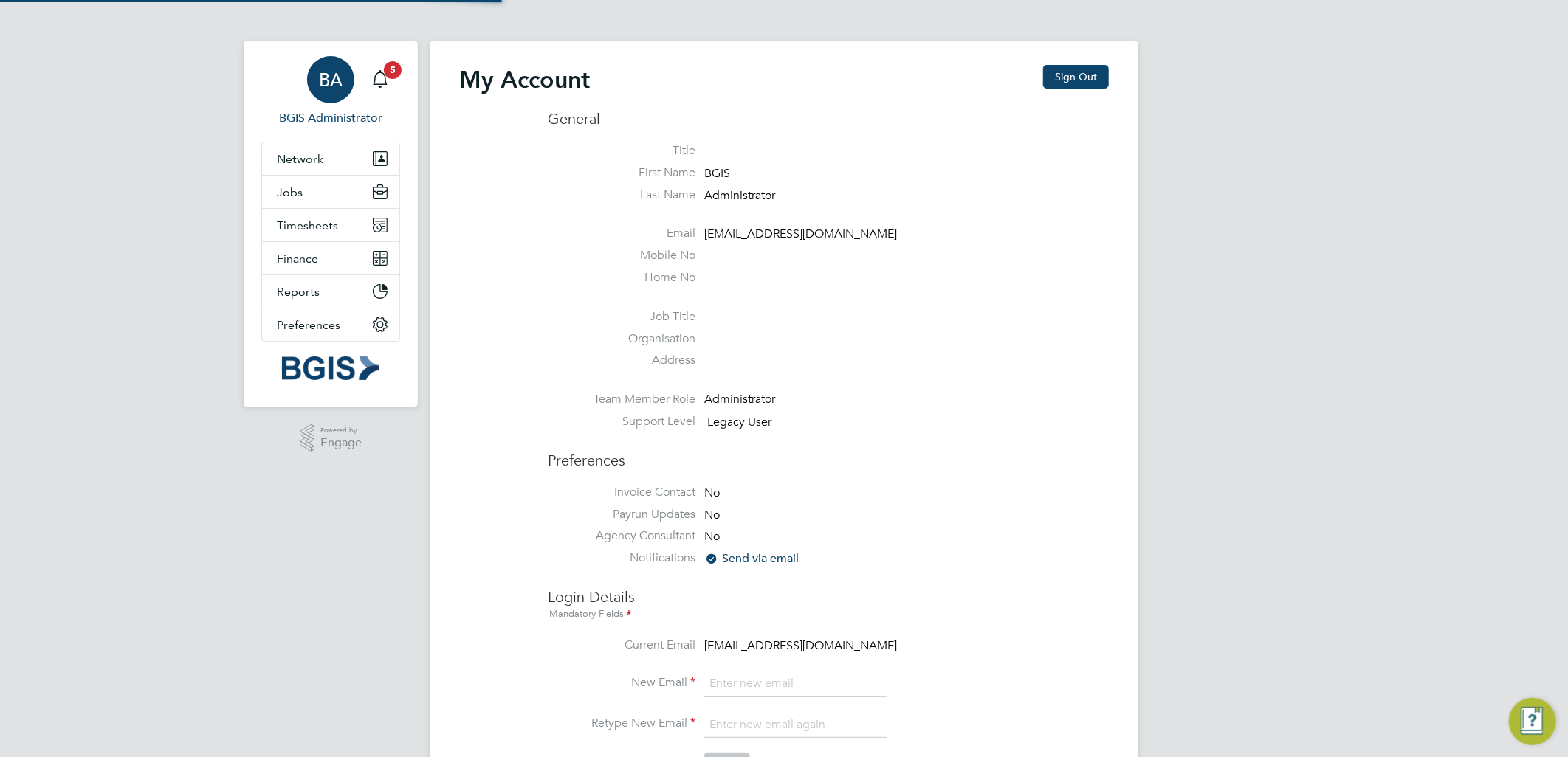
type input "sasha.baird@pretiumresourcing.co.uk"
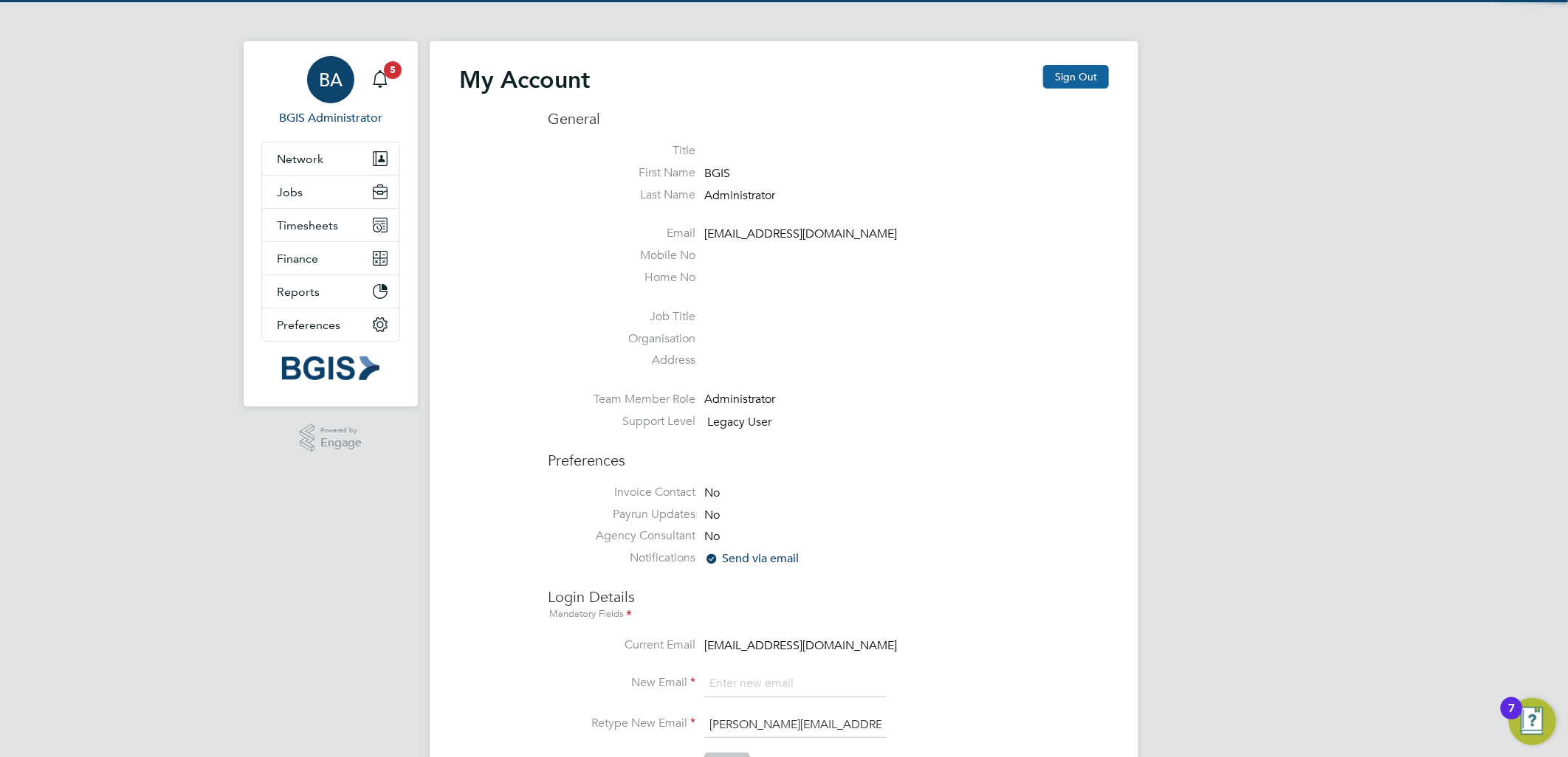
click at [1053, 82] on button "Sign Out" at bounding box center [1075, 77] width 66 height 24
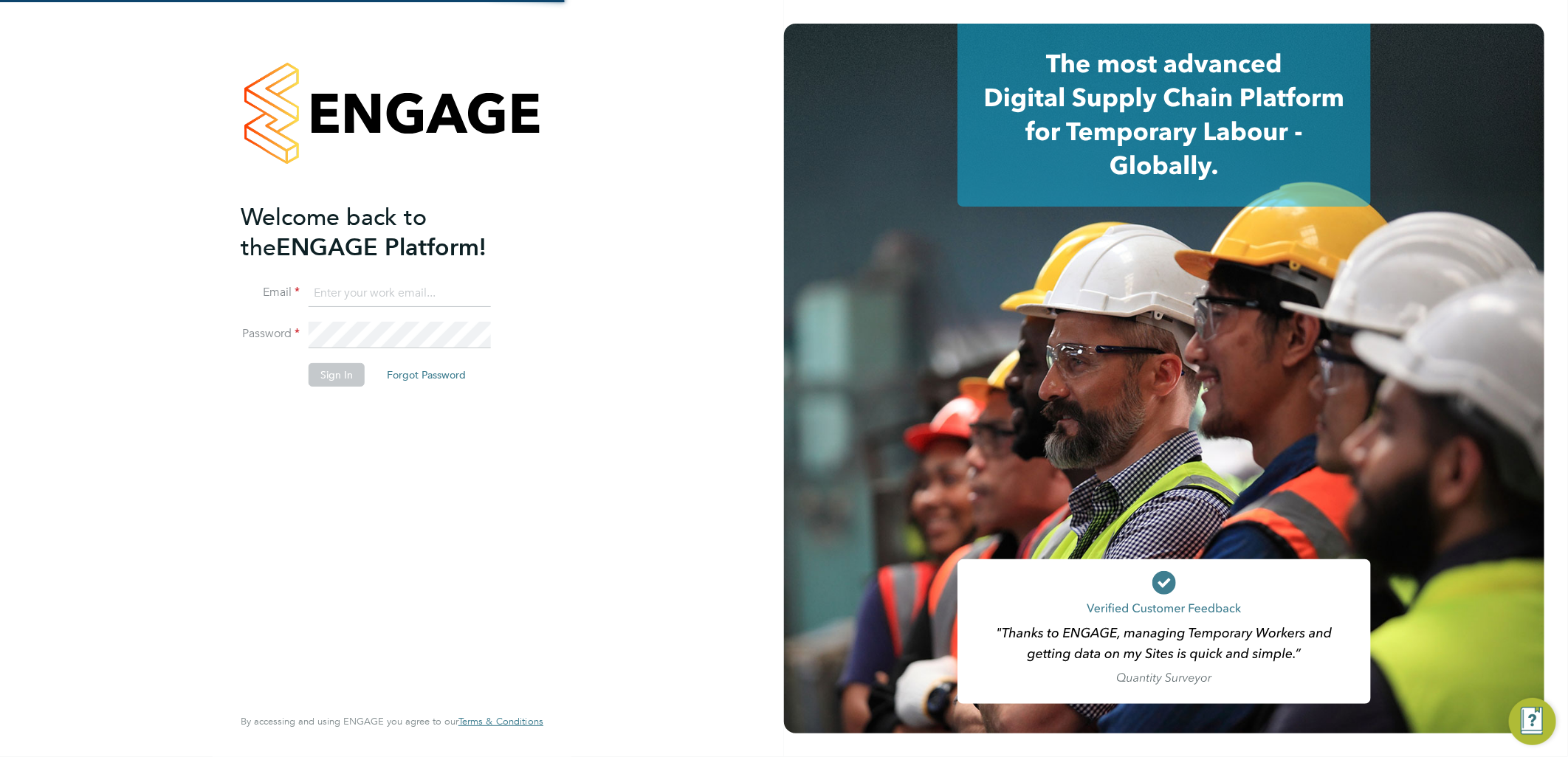
type input "sasha.baird@pretiumresourcing.co.uk"
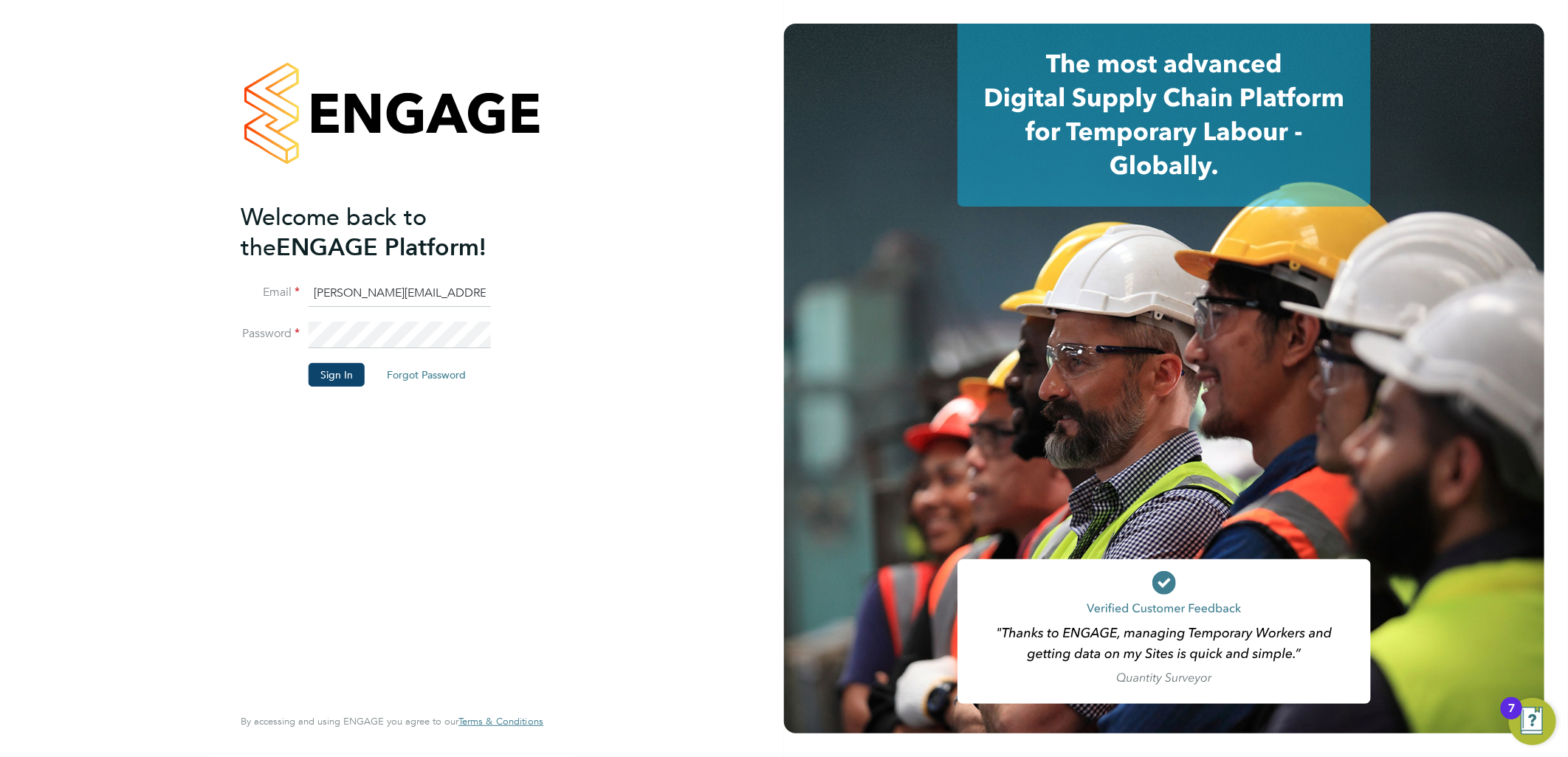
click at [343, 318] on li "Email sasha.baird@pretiumresourcing.co.uk" at bounding box center [385, 301] width 288 height 42
click at [338, 364] on button "Sign In" at bounding box center [337, 375] width 56 height 24
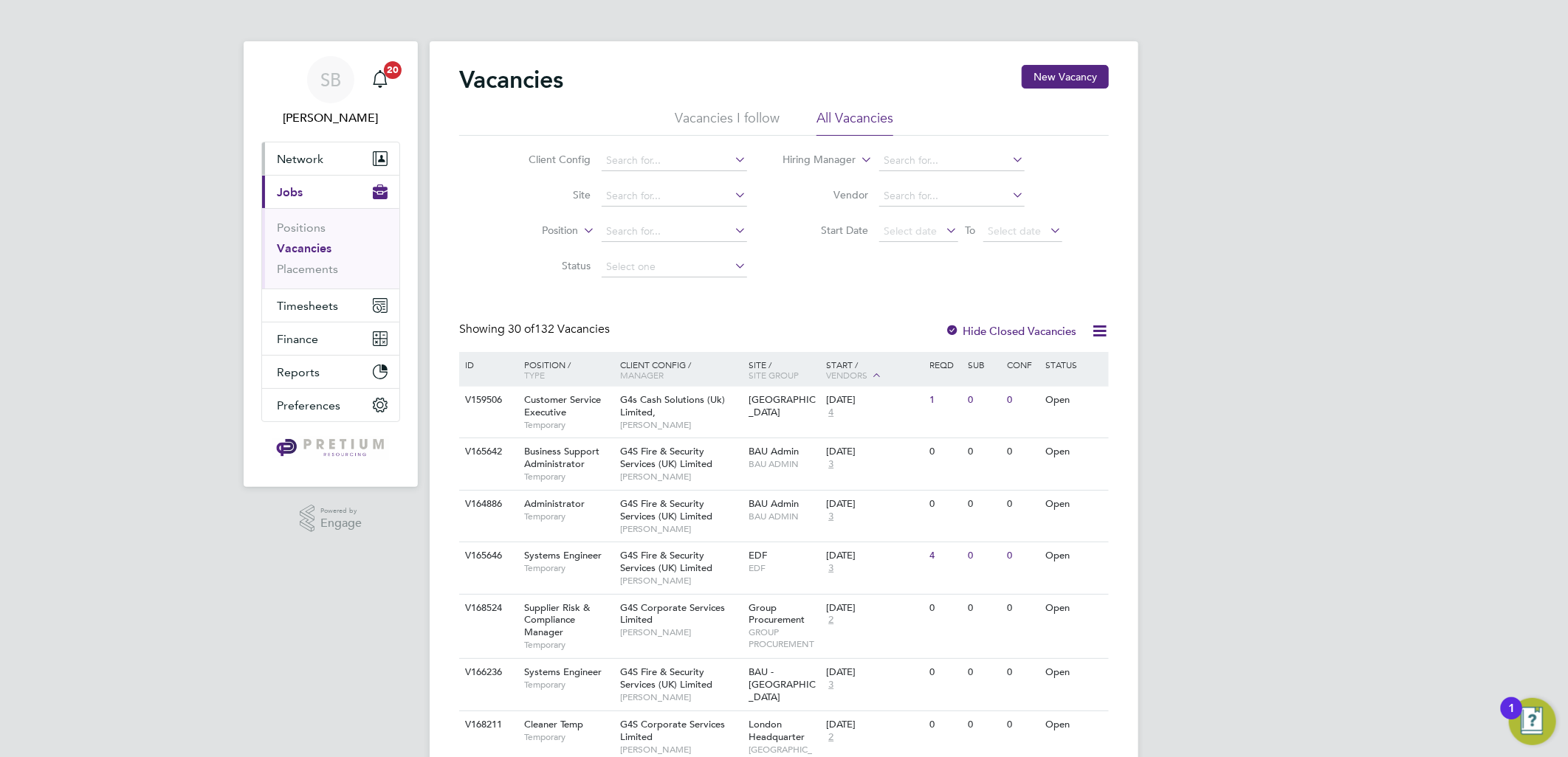
click at [313, 146] on button "Network" at bounding box center [331, 158] width 138 height 33
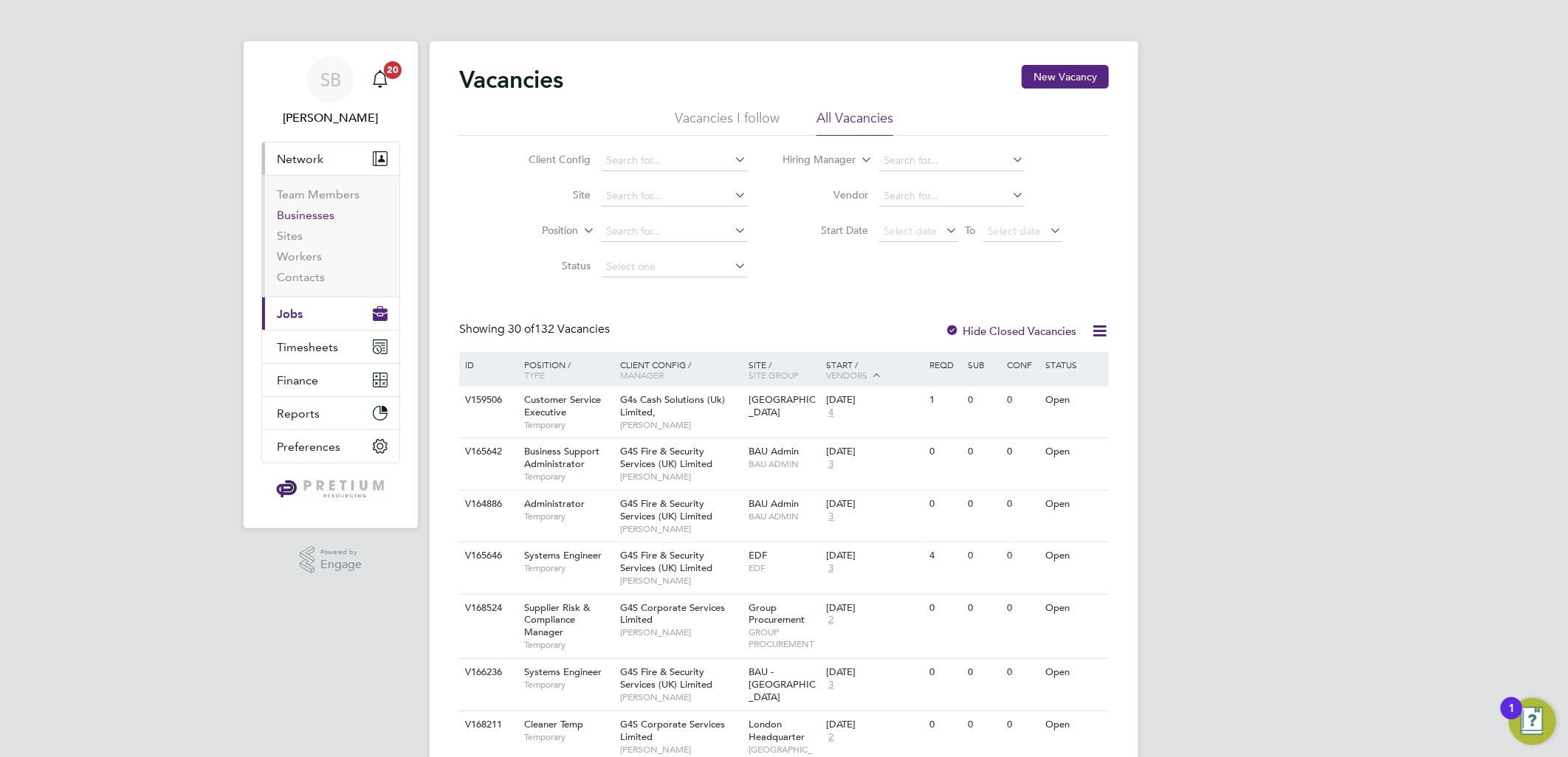
click at [322, 216] on link "Businesses" at bounding box center [305, 215] width 58 height 14
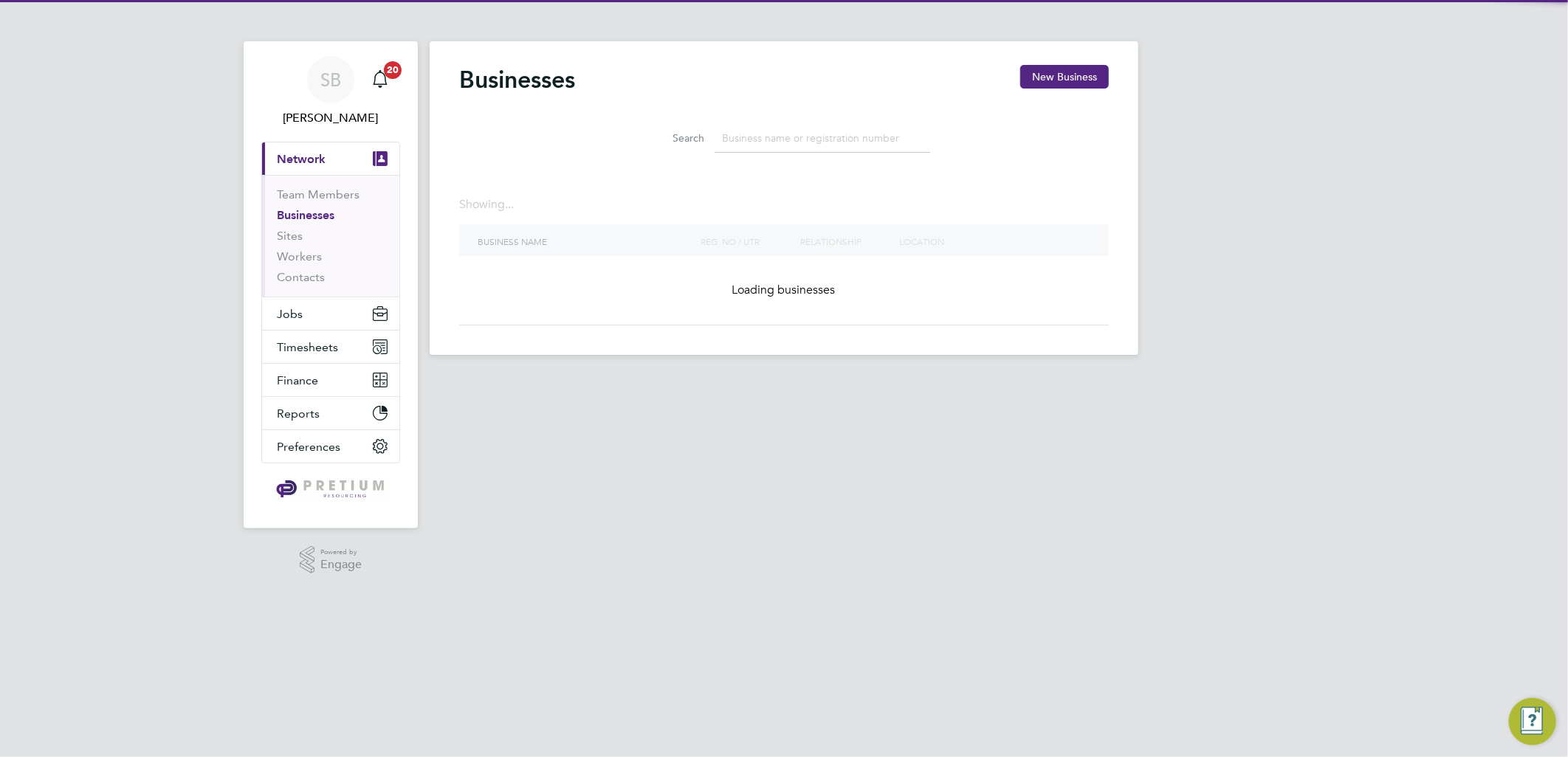
click at [792, 137] on input at bounding box center [823, 138] width 216 height 29
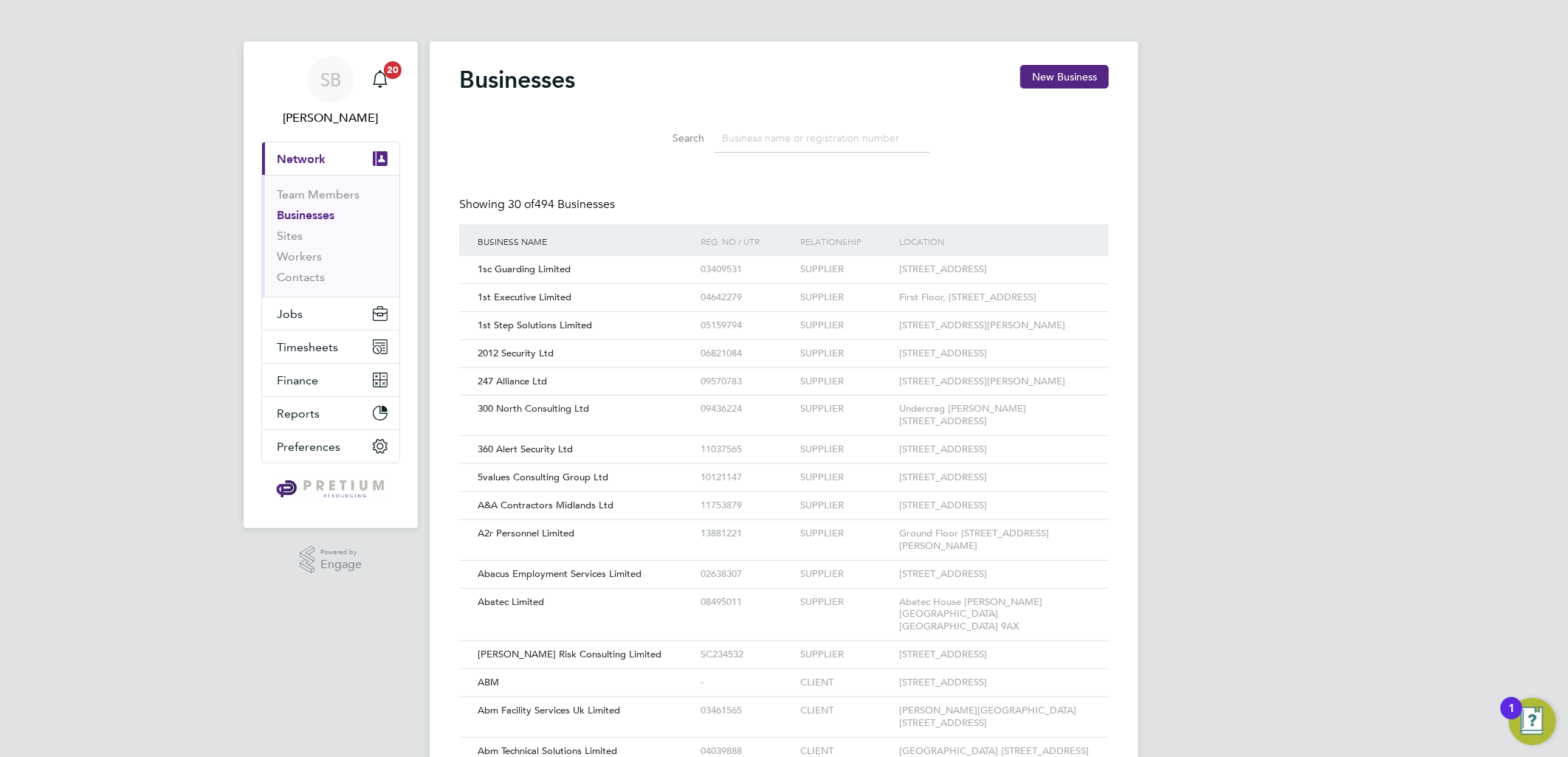
click at [740, 141] on input at bounding box center [823, 138] width 216 height 29
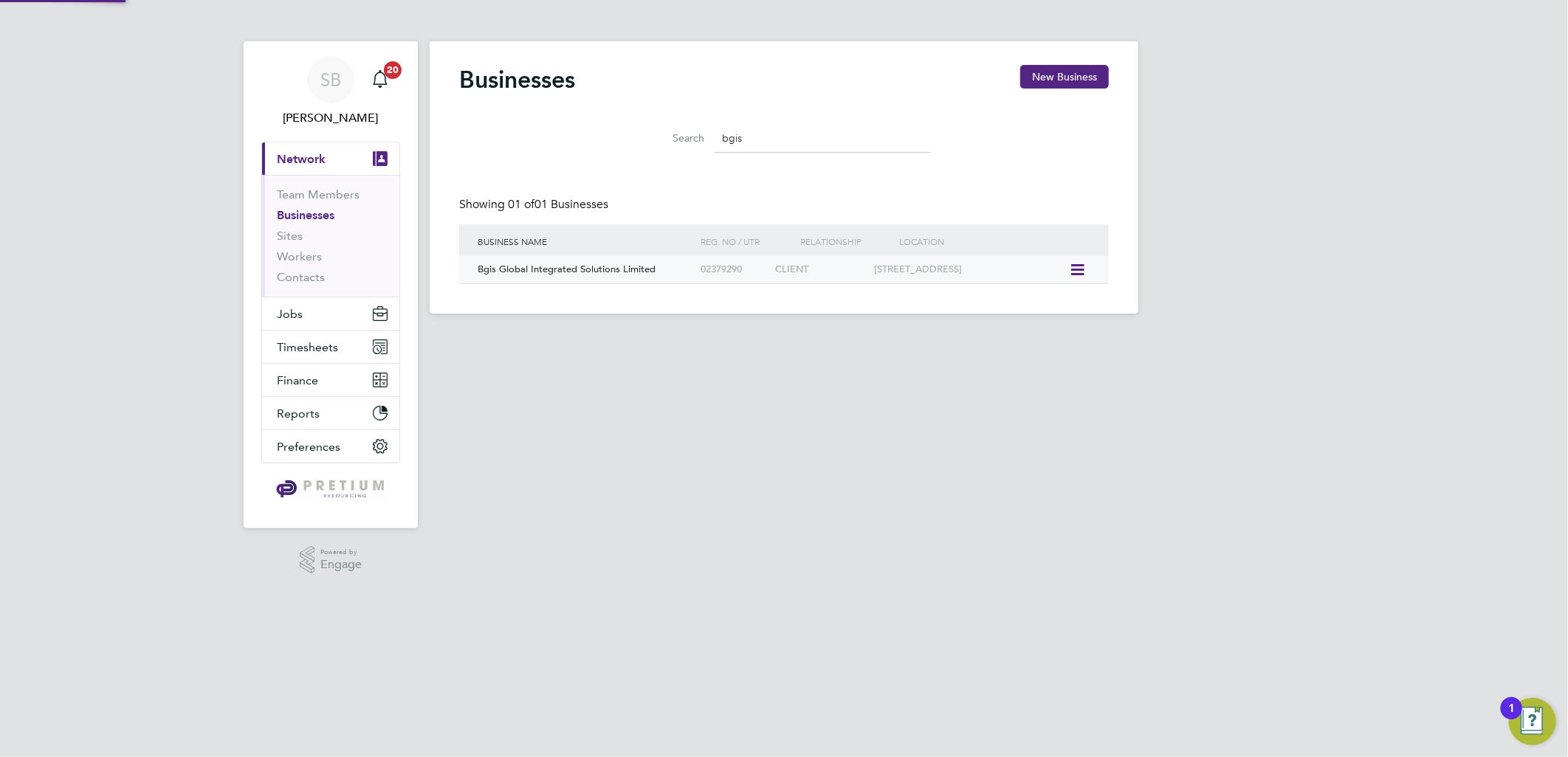
type input "bgis"
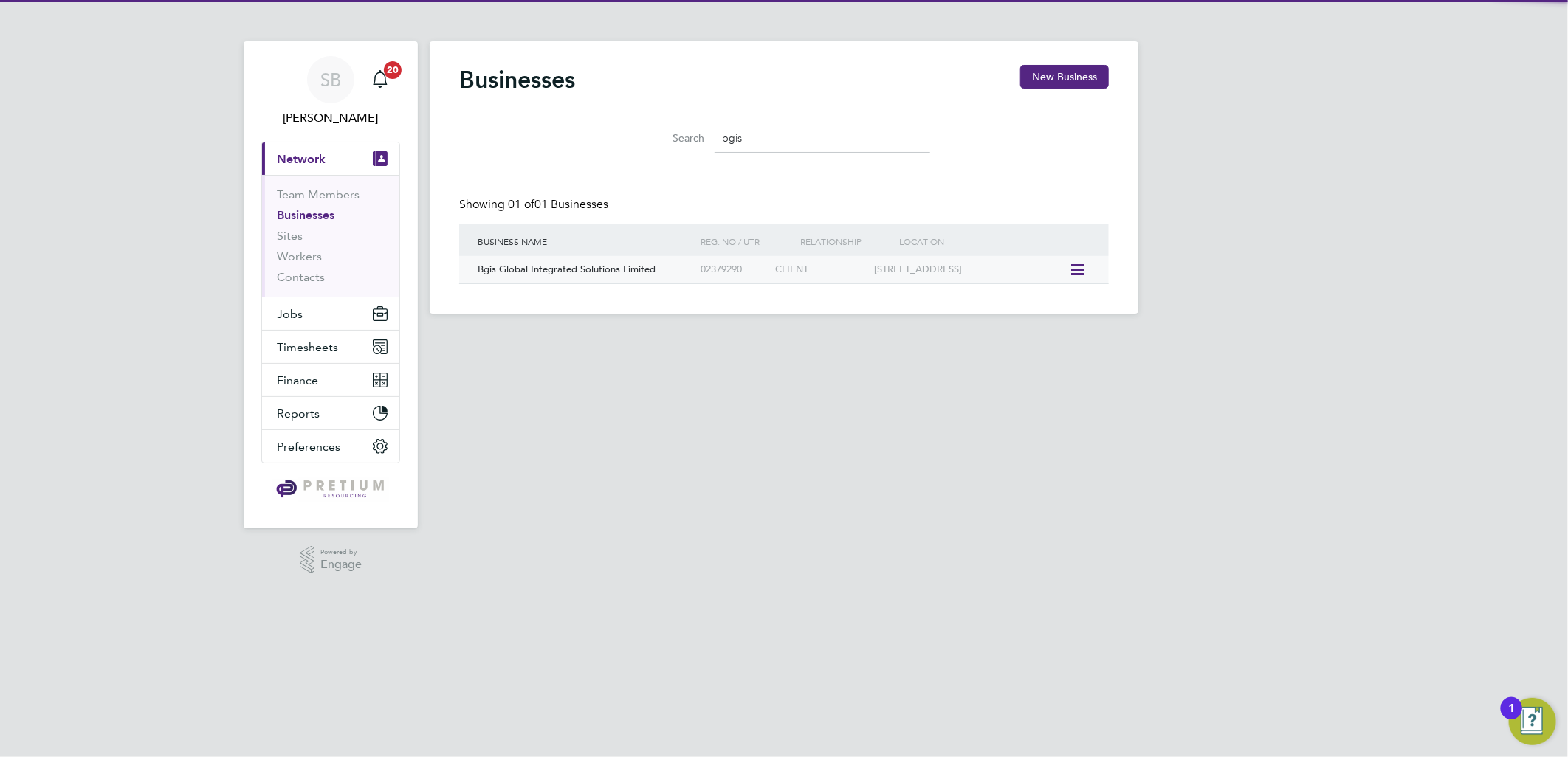
click at [629, 282] on div "Bgis Global Integrated Solutions Limited" at bounding box center [585, 269] width 223 height 27
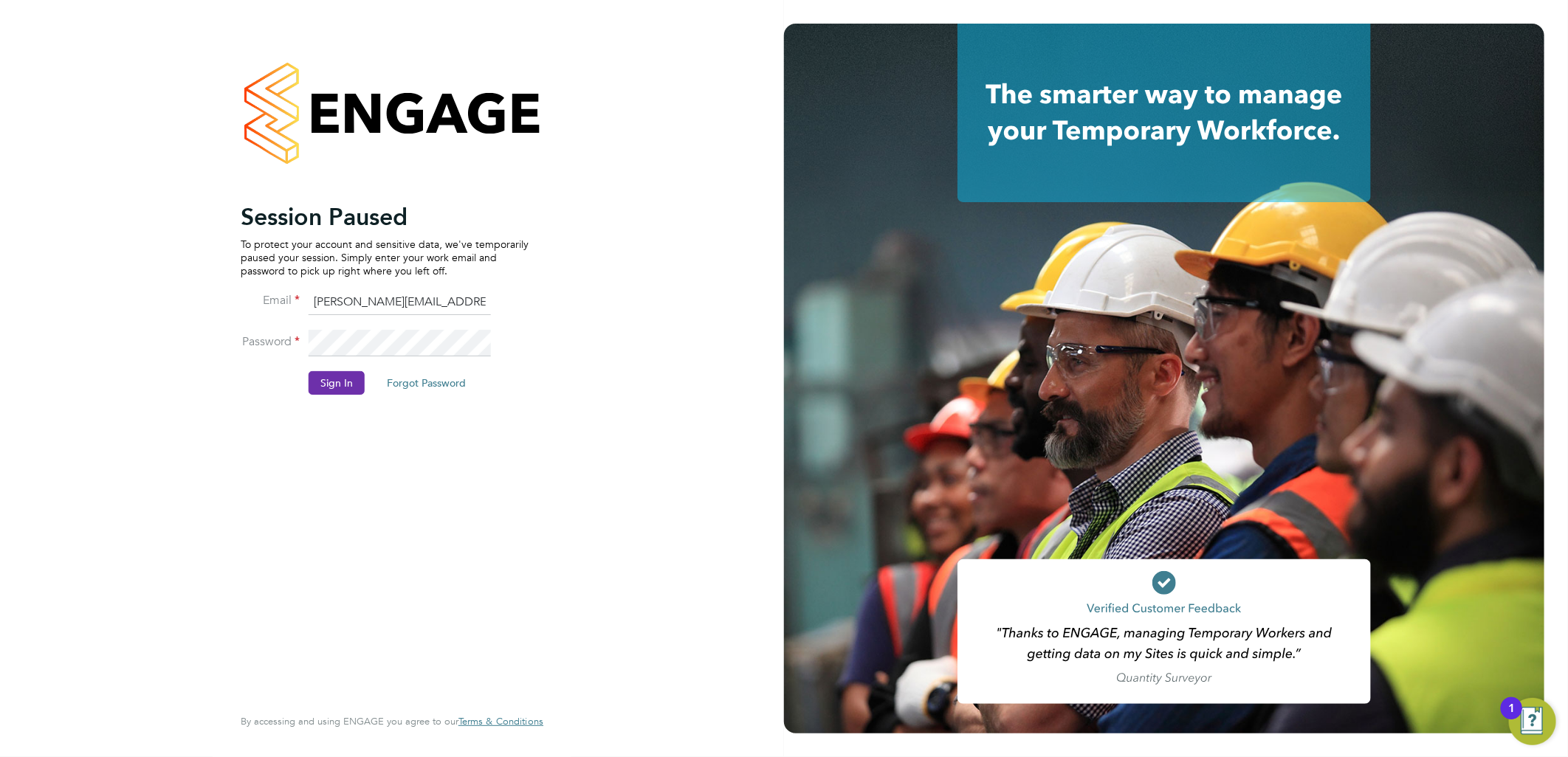
click at [322, 389] on button "Sign In" at bounding box center [337, 383] width 56 height 24
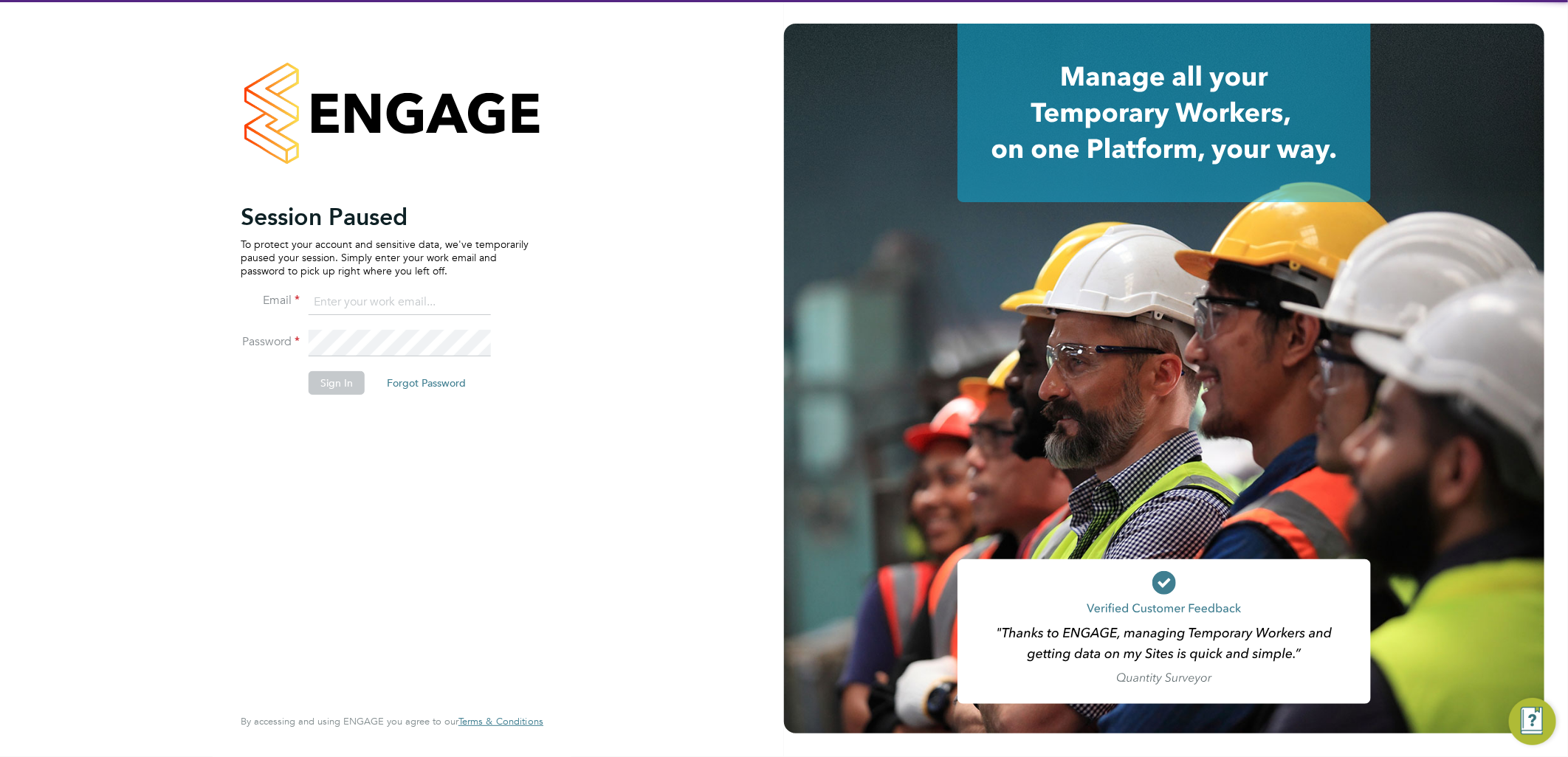
type input "[PERSON_NAME][EMAIL_ADDRESS][DOMAIN_NAME]"
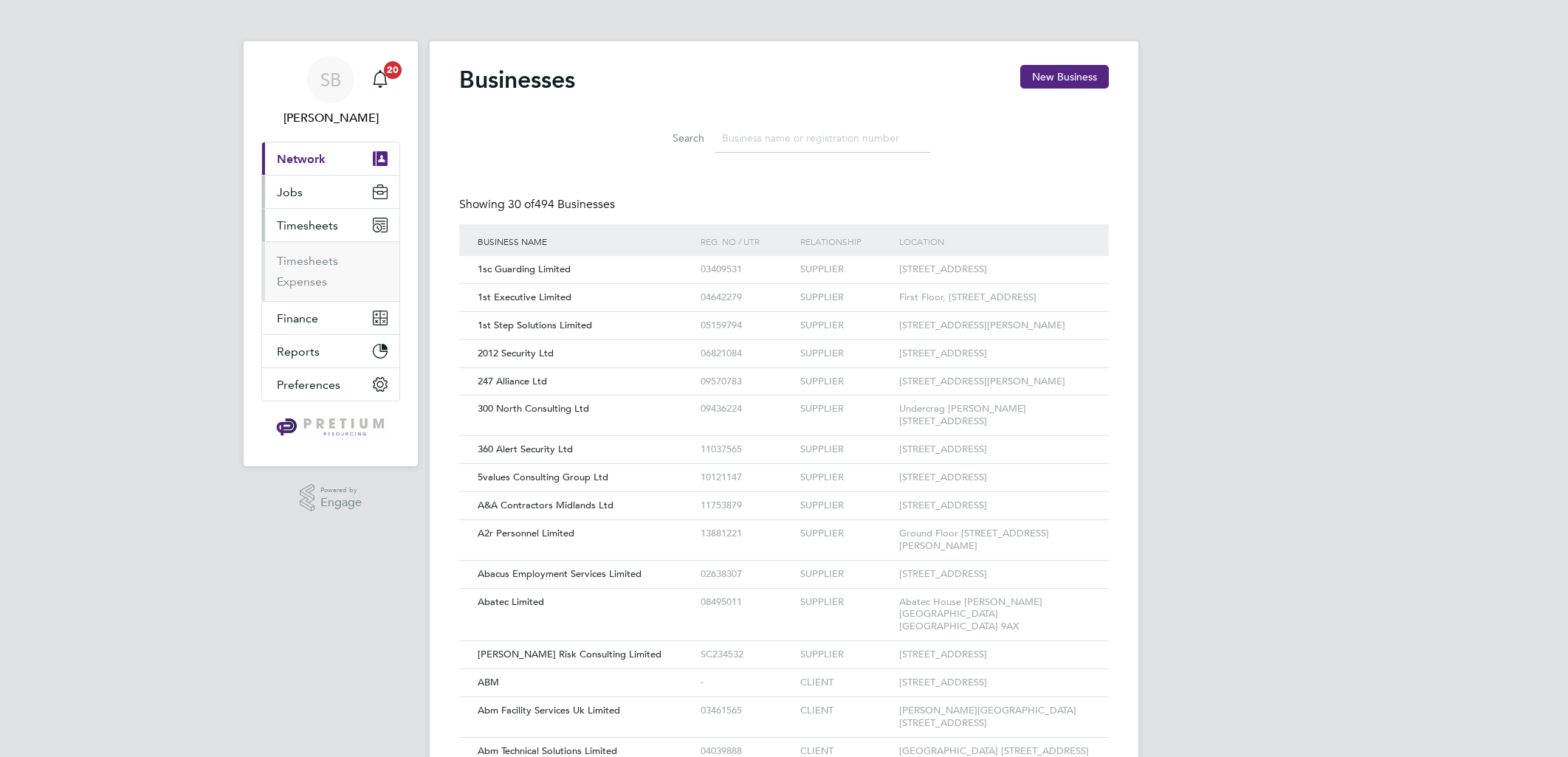
click at [308, 308] on ul "Current page: Network Team Members Businesses Sites Workers Contacts Jobs Posit…" at bounding box center [331, 271] width 139 height 260
click at [321, 187] on button "Jobs" at bounding box center [331, 192] width 138 height 33
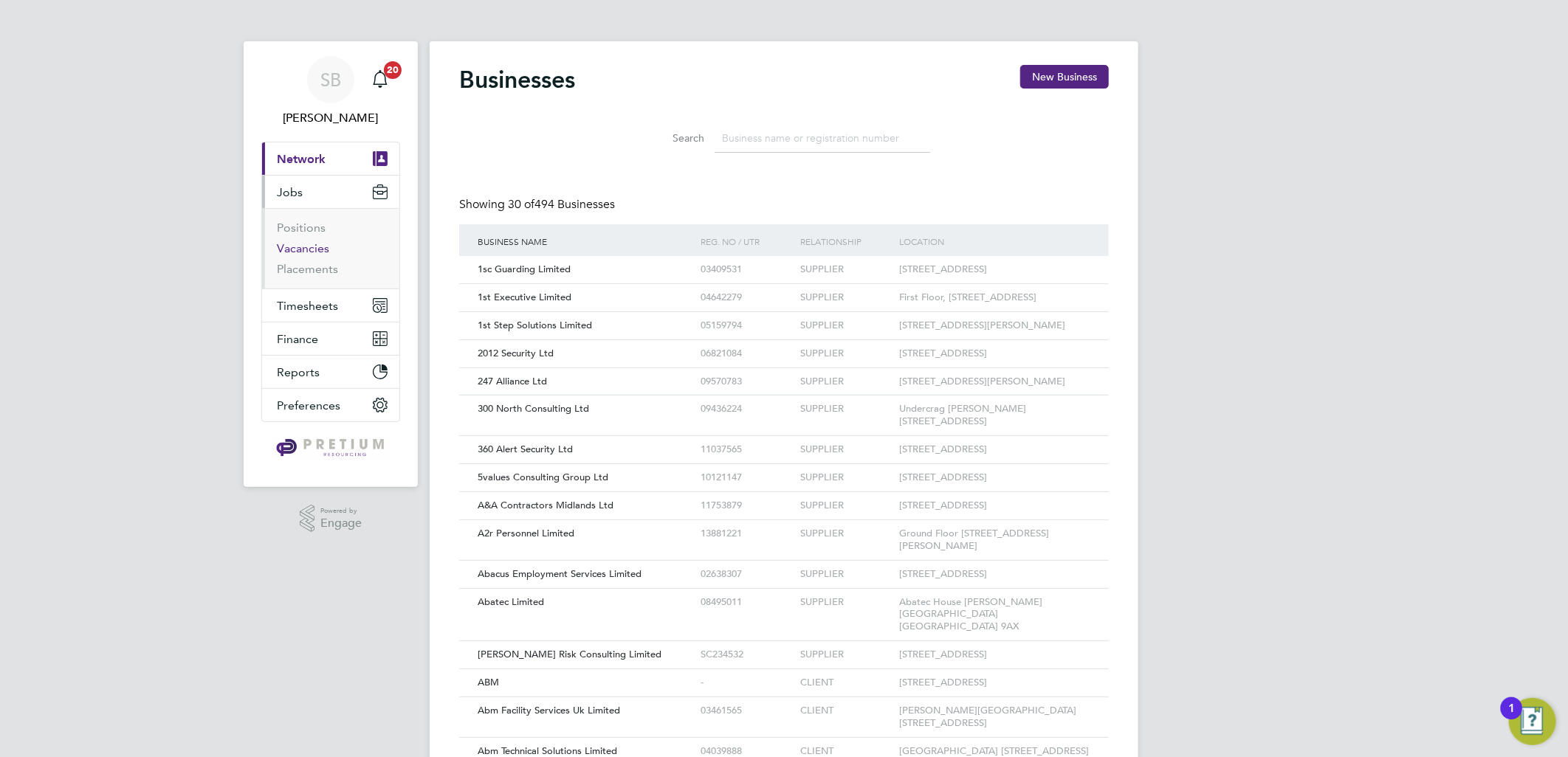
click at [312, 245] on link "Vacancies" at bounding box center [303, 249] width 53 height 14
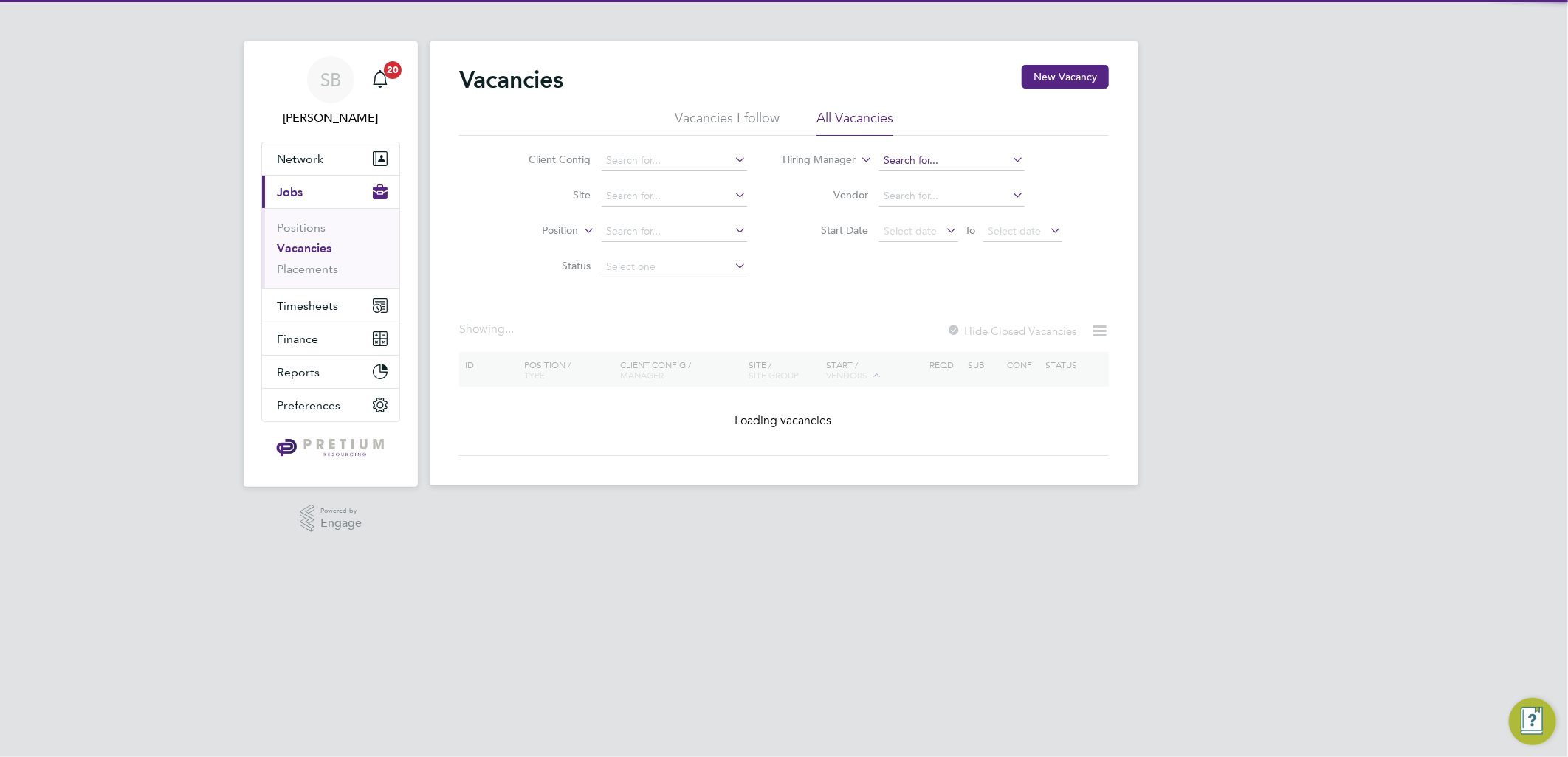
click at [937, 158] on input at bounding box center [952, 161] width 146 height 21
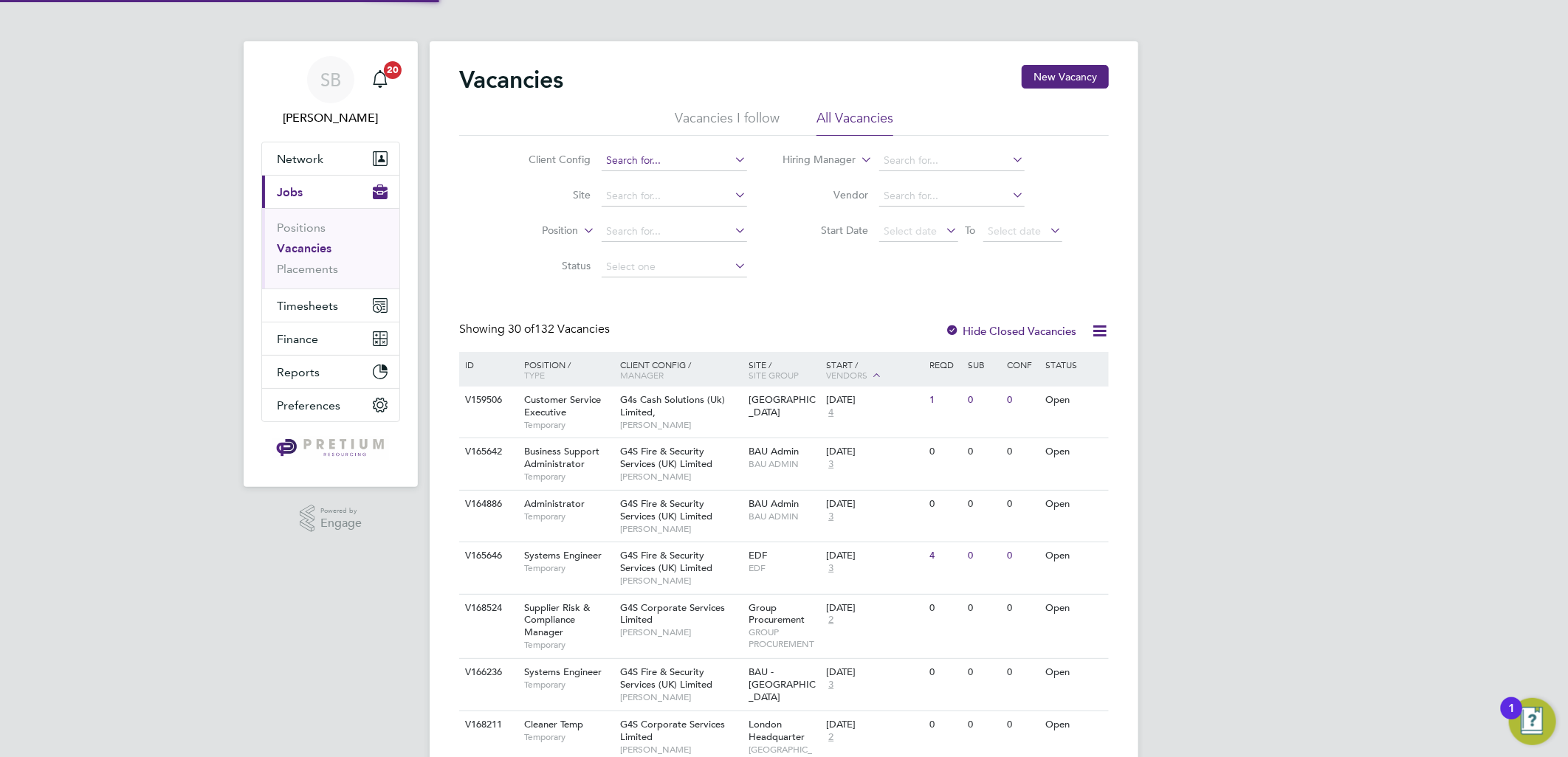
click at [632, 153] on li "Client Config" at bounding box center [626, 161] width 277 height 35
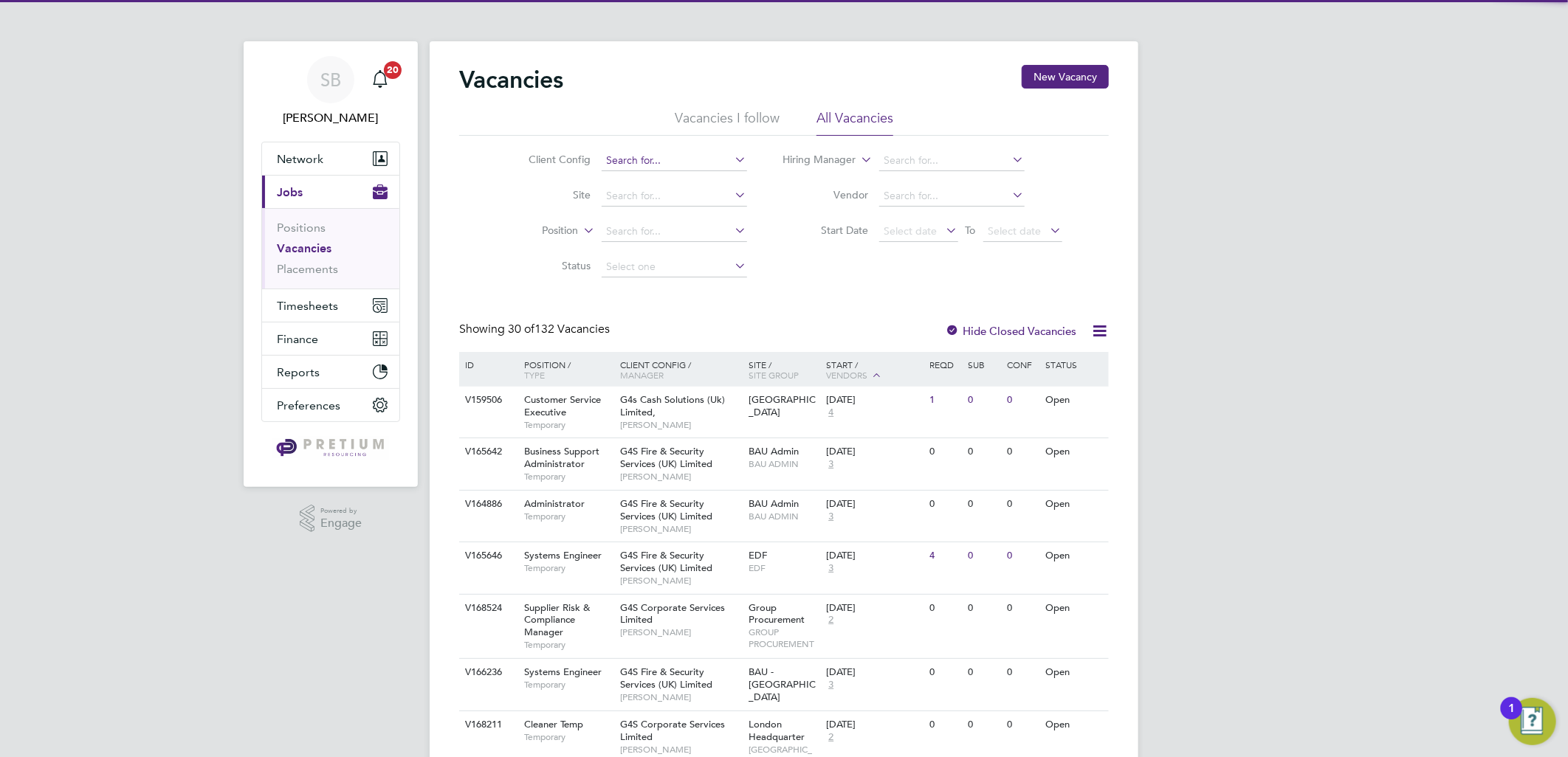
click at [632, 153] on input at bounding box center [674, 161] width 146 height 21
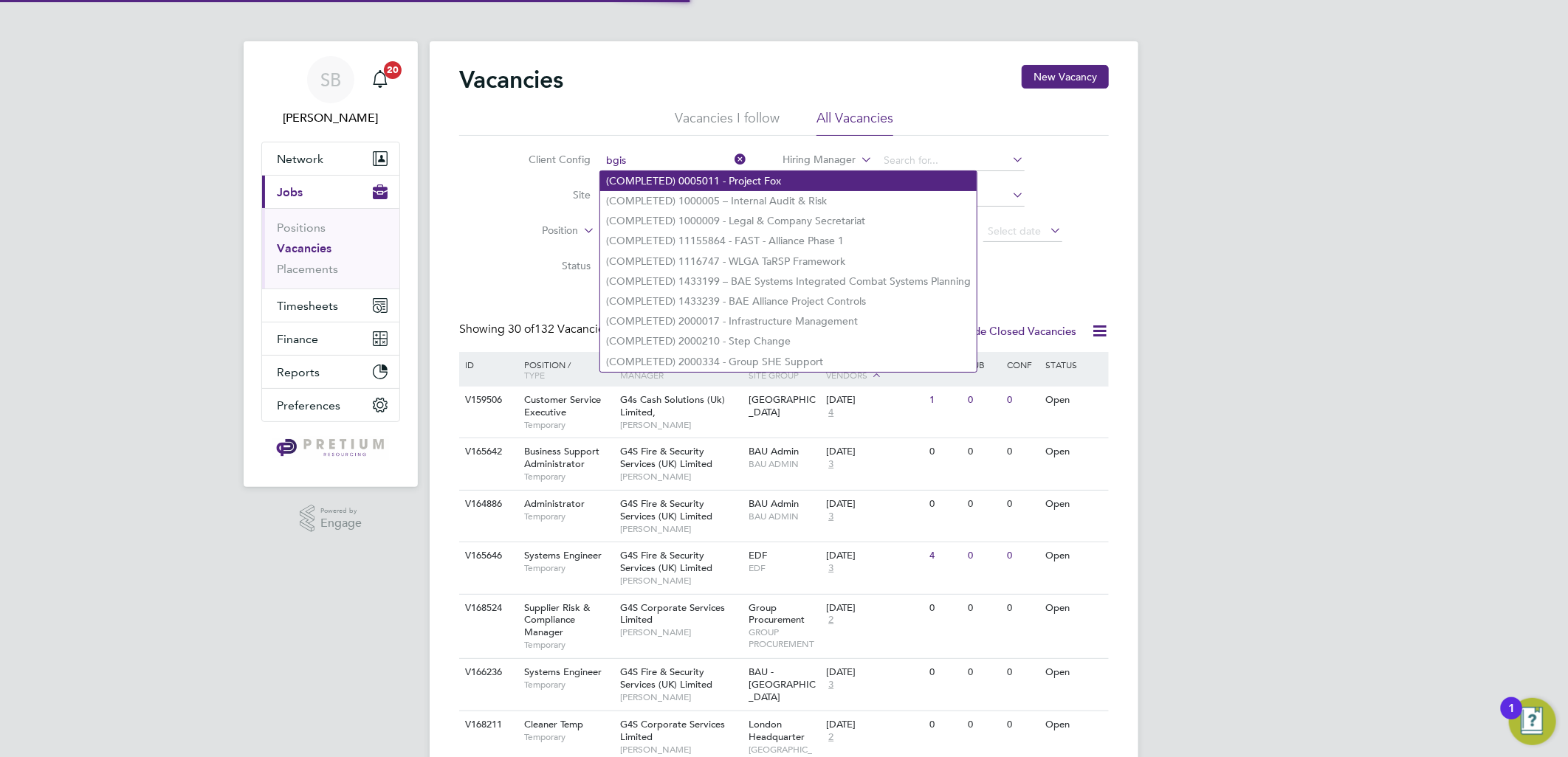
click at [684, 178] on li "(COMPLETED) 0005011 - Project Fox" at bounding box center [788, 181] width 377 height 20
type input "(COMPLETED) 0005011 - Project Fox"
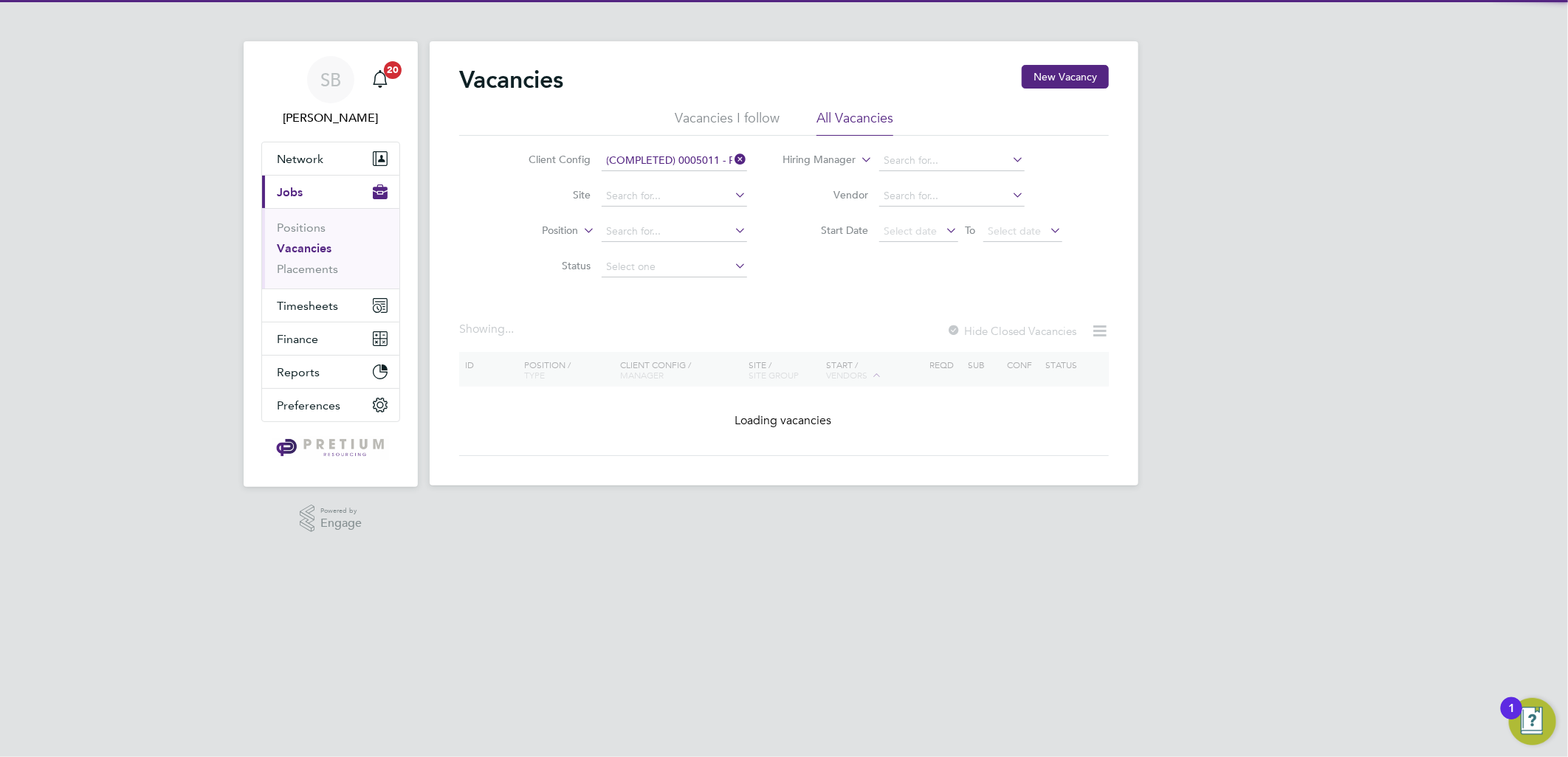
click at [676, 165] on input "(COMPLETED) 0005011 - Project Fox" at bounding box center [674, 161] width 146 height 21
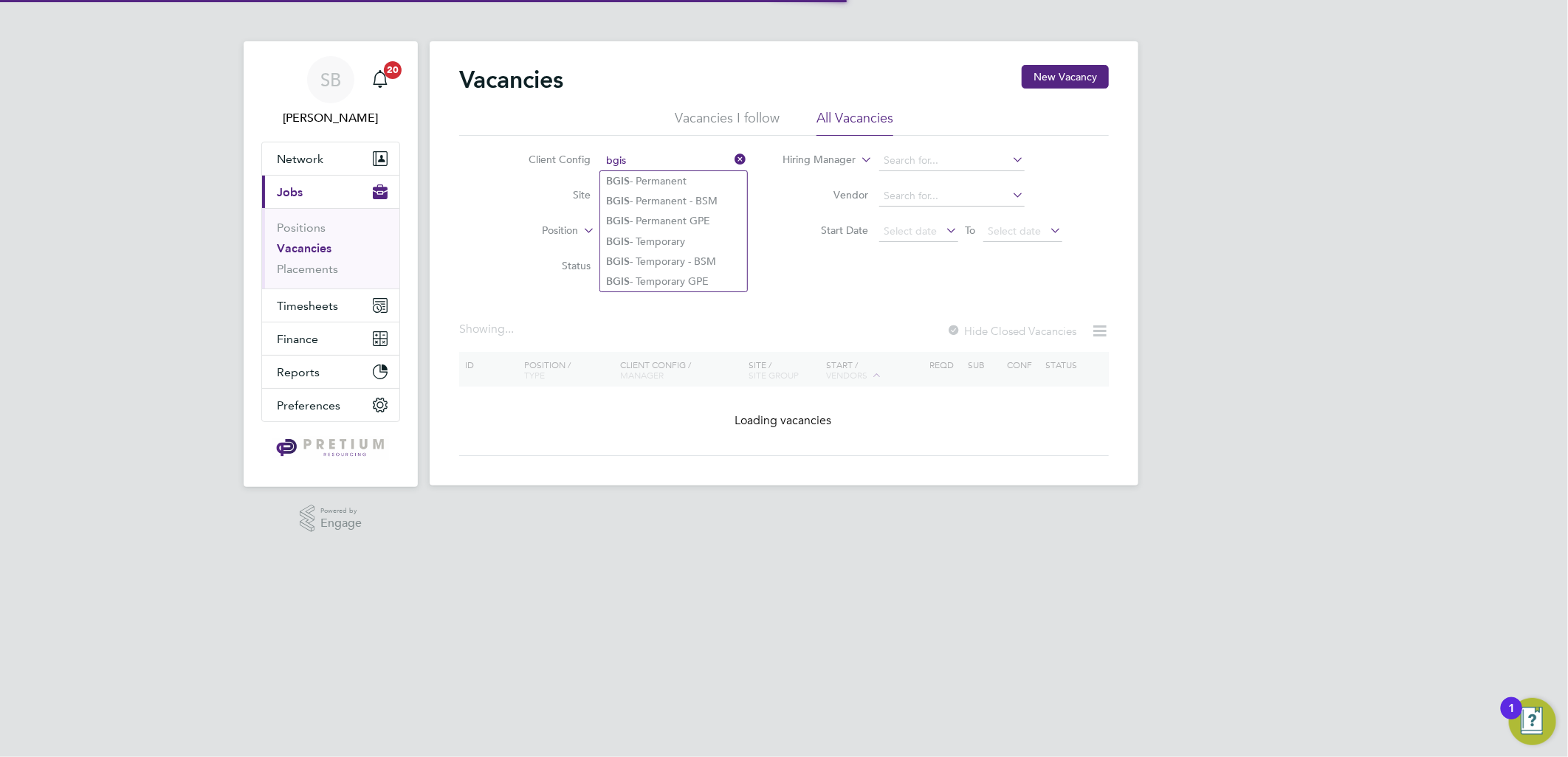
click at [666, 181] on li "BGIS - Permanent" at bounding box center [674, 181] width 147 height 20
click at [1289, 193] on div "SB Sasha Baird Notifications 20 Applications: Network Team Members Businesses S…" at bounding box center [784, 254] width 1568 height 509
type input "BGIS - Permanent"
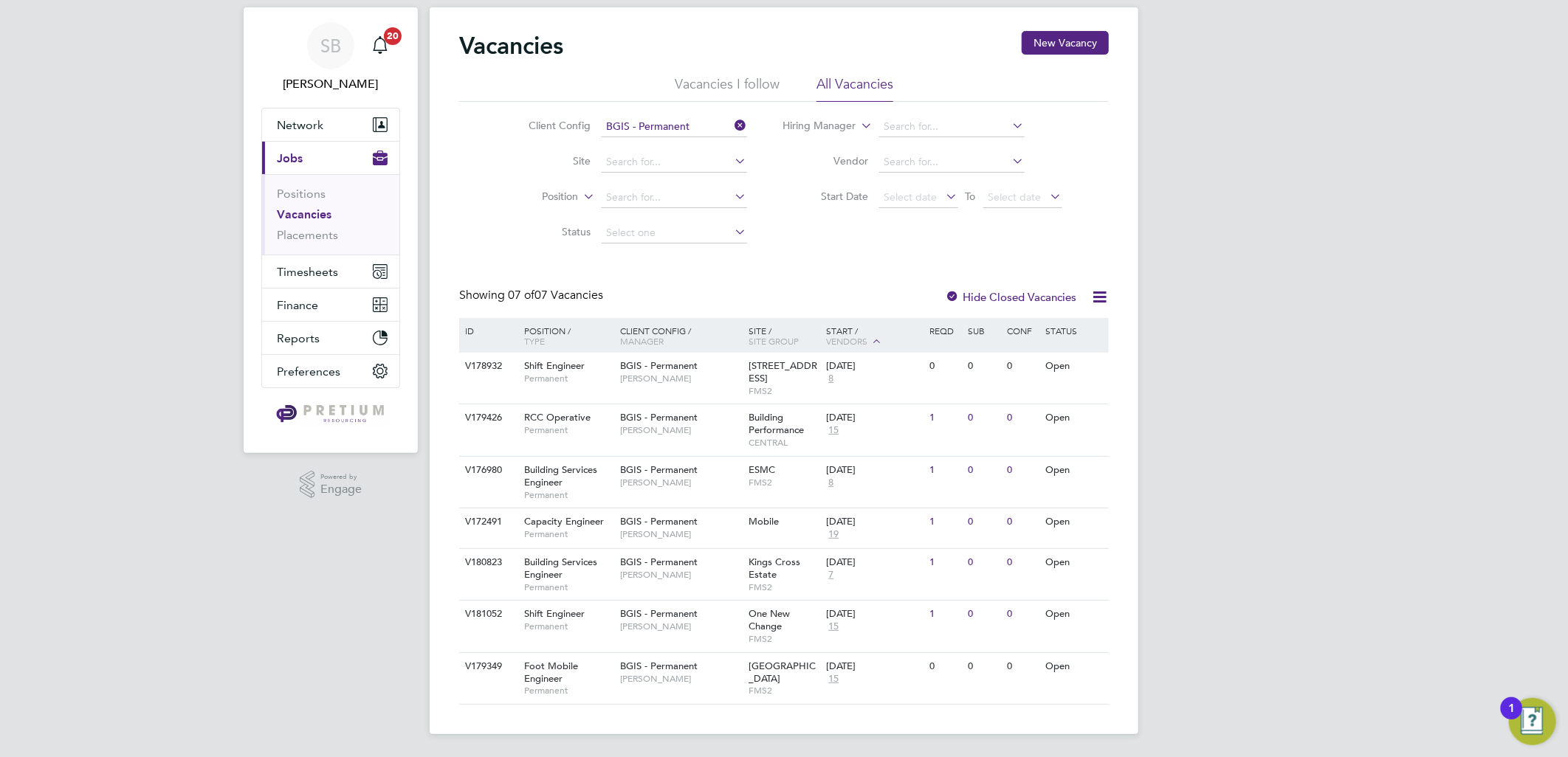
click at [658, 114] on li "Client Config BGIS - Permanent" at bounding box center [626, 127] width 277 height 35
click at [666, 137] on li "Client Config BGIS - Permanent" at bounding box center [626, 127] width 277 height 35
click at [664, 127] on div "Vacancies I follow All Vacancies Client Config Site Position Status Hiring Mana…" at bounding box center [784, 163] width 649 height 176
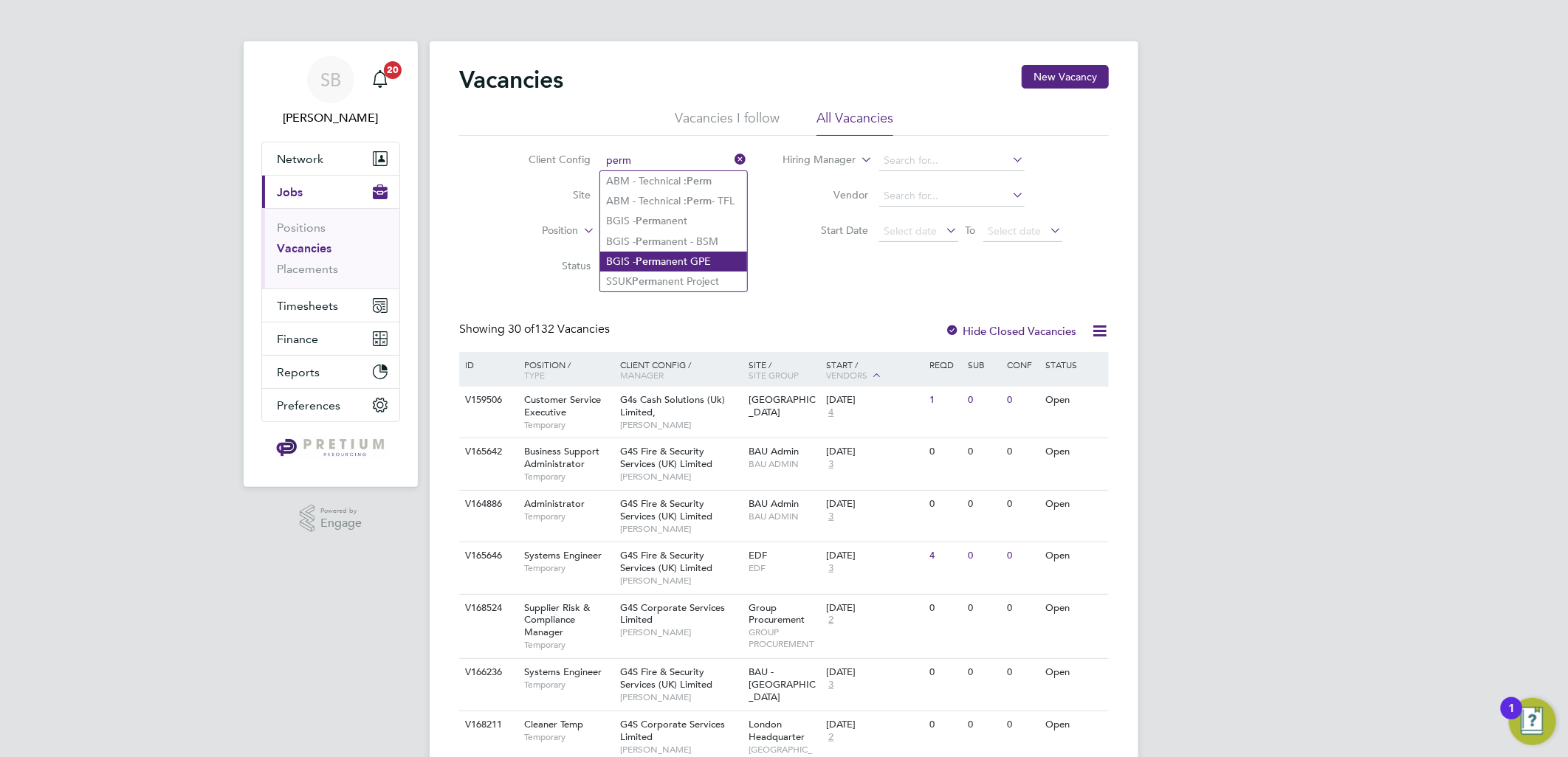
click at [688, 257] on li "BGIS - Perm anent GPE" at bounding box center [674, 261] width 147 height 20
type input "BGIS - Permanent GPE"
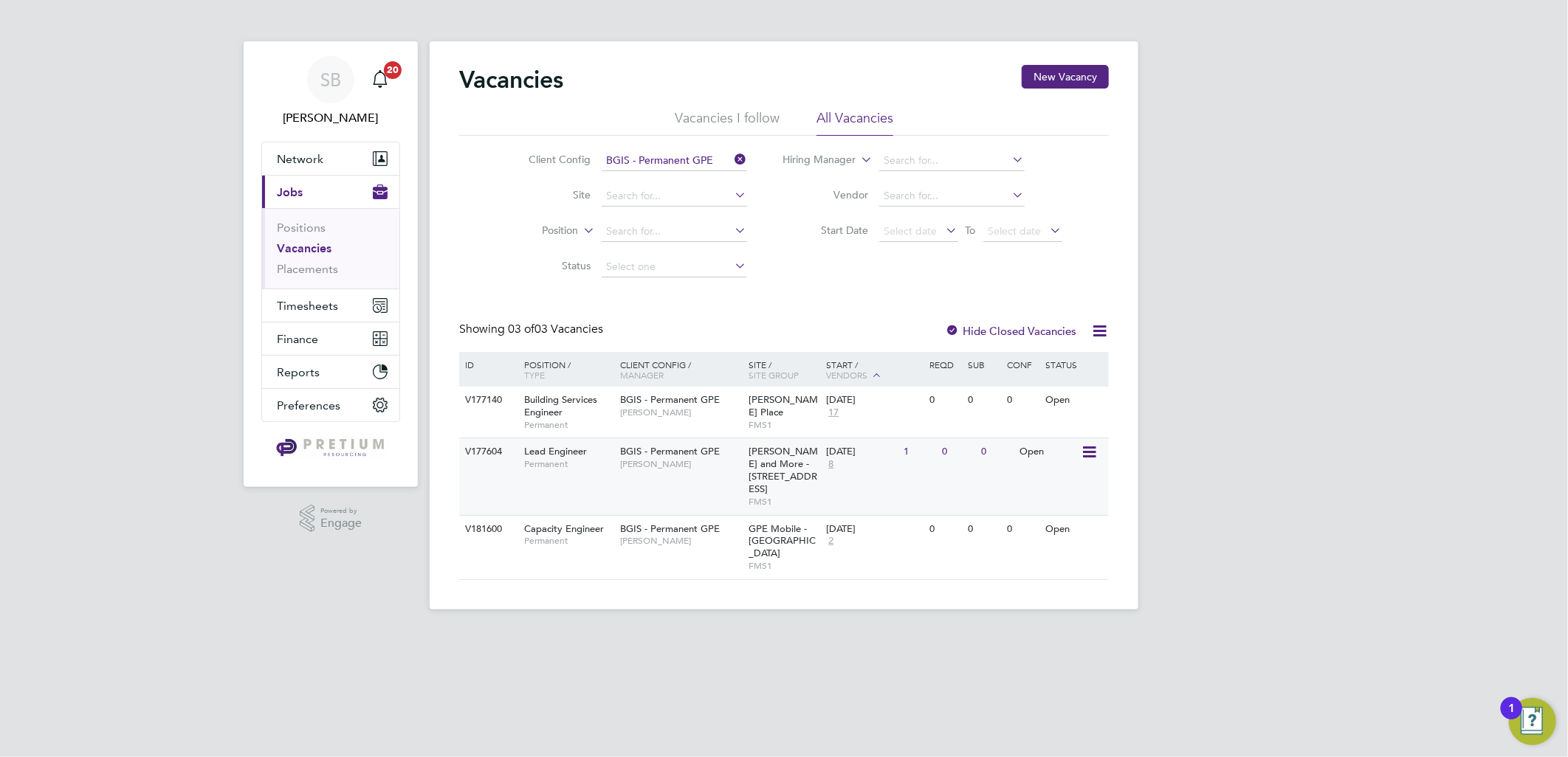
click at [624, 478] on div "V177604 Lead Engineer Permanent BGIS - Permanent GPE Patrick Ridgway Wells and …" at bounding box center [784, 476] width 649 height 77
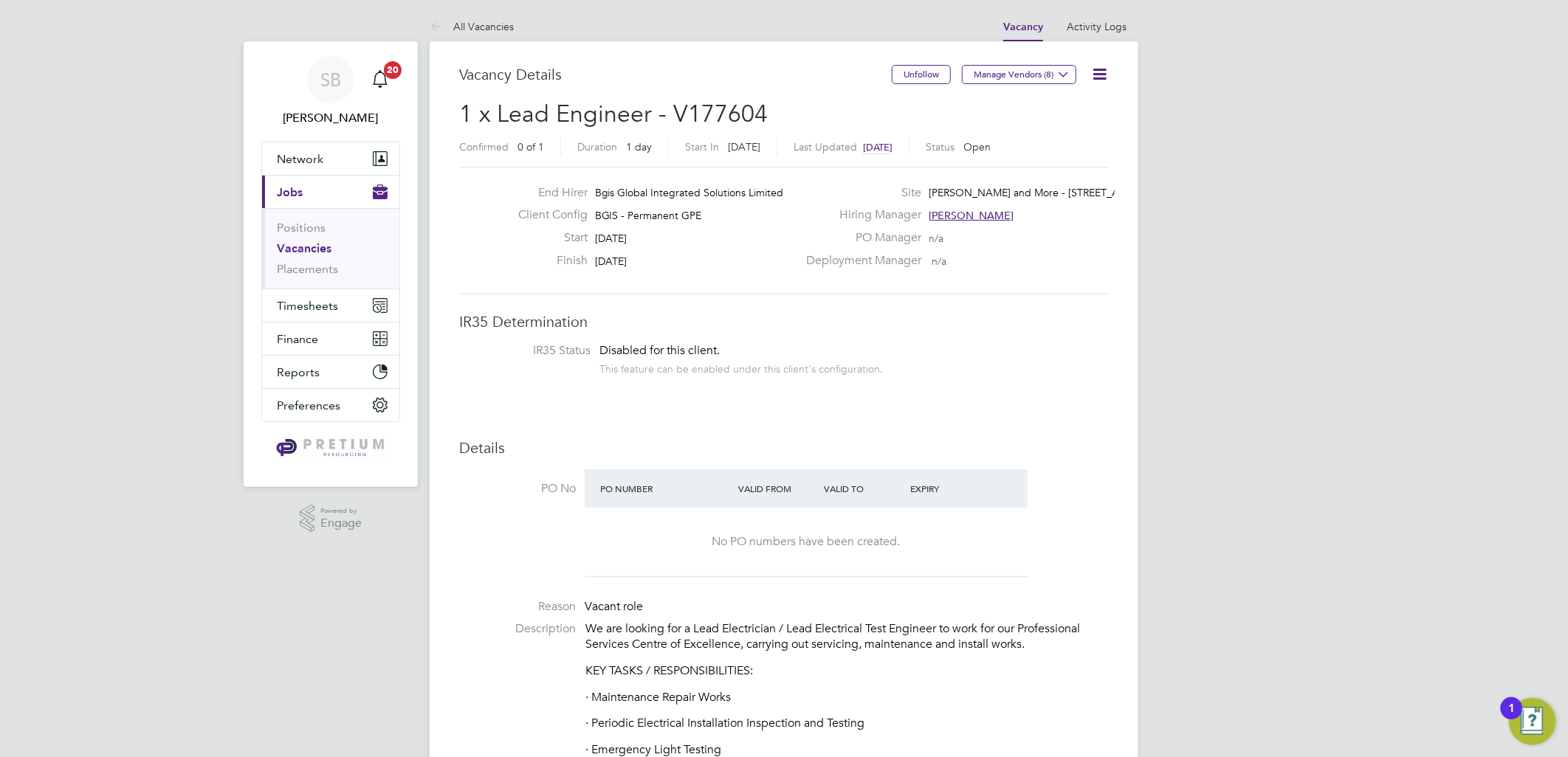
click at [892, 144] on span "[DATE]" at bounding box center [877, 147] width 30 height 13
